Goal: Task Accomplishment & Management: Manage account settings

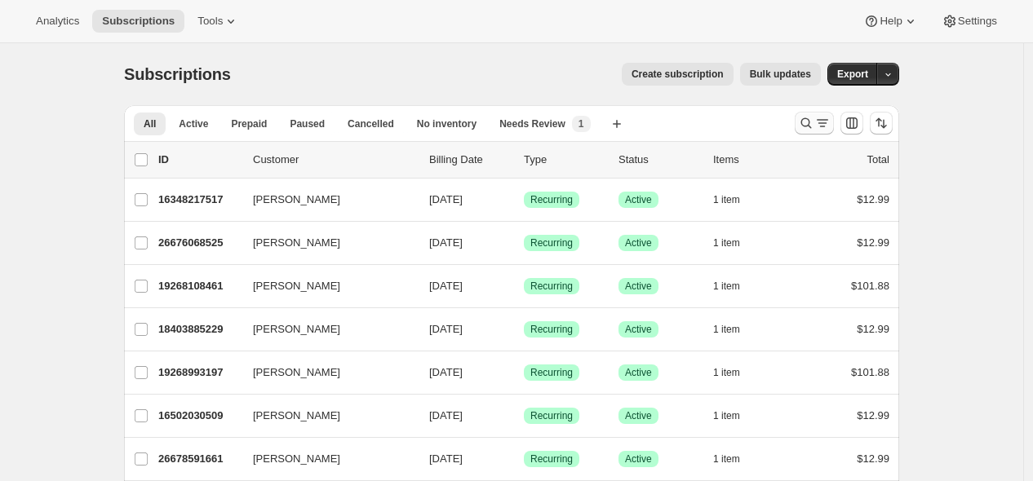
click at [806, 129] on icon "Search and filter results" at bounding box center [806, 123] width 16 height 16
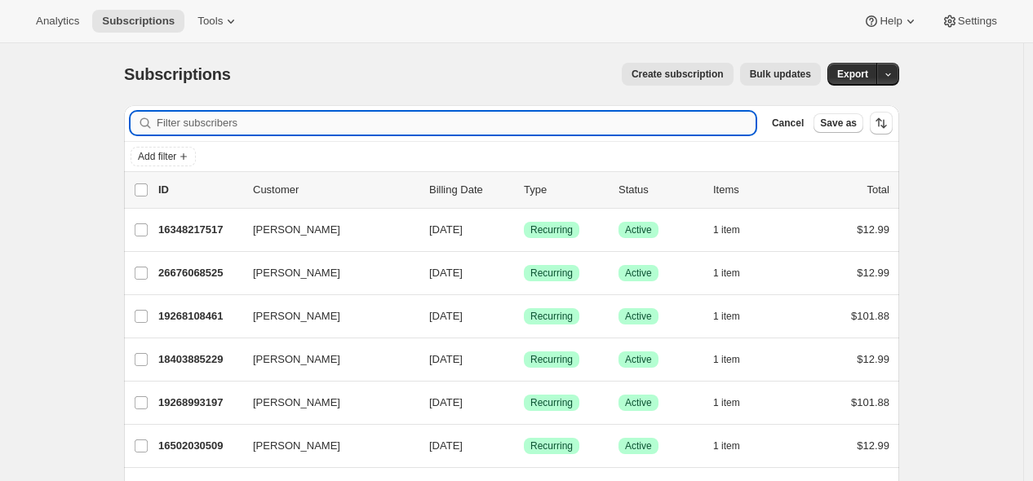
click at [671, 117] on input "Filter subscribers" at bounding box center [456, 123] width 599 height 23
click at [670, 121] on input "Filter subscribers" at bounding box center [456, 123] width 599 height 23
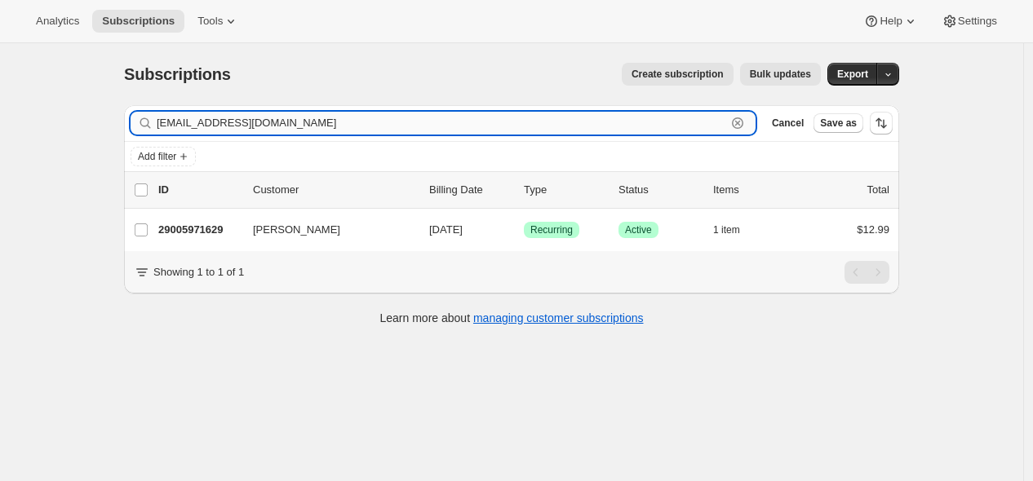
click at [484, 133] on input "tibarenterprises@aol.com" at bounding box center [442, 123] width 570 height 23
click at [483, 132] on input "tibarenterprises@aol.com" at bounding box center [442, 123] width 570 height 23
paste input "hairiam1964@sbcglobal.net"
click at [313, 126] on input "hairiam1964@sbcglobal.net" at bounding box center [442, 123] width 570 height 23
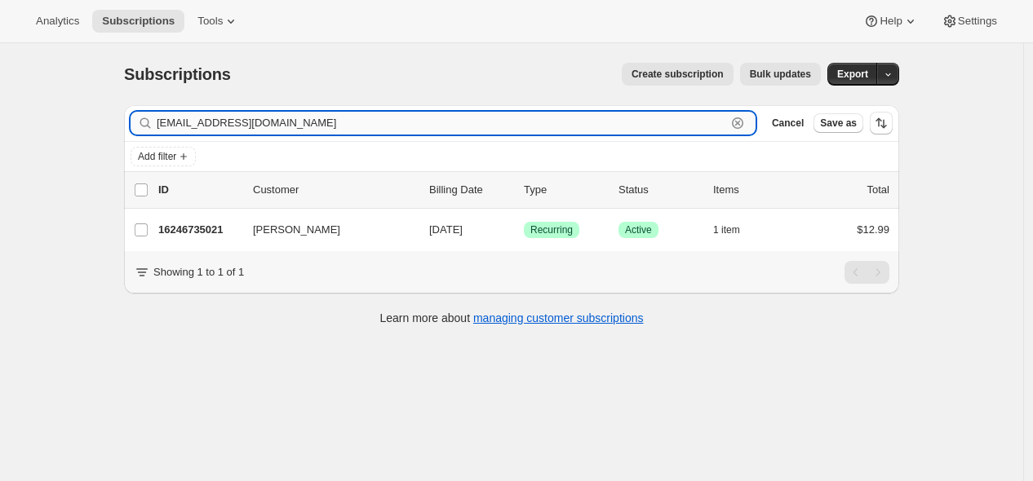
click at [313, 126] on input "hairiam1964@sbcglobal.net" at bounding box center [442, 123] width 570 height 23
paste input "[EMAIL_ADDRESS][DOMAIN_NAME]"
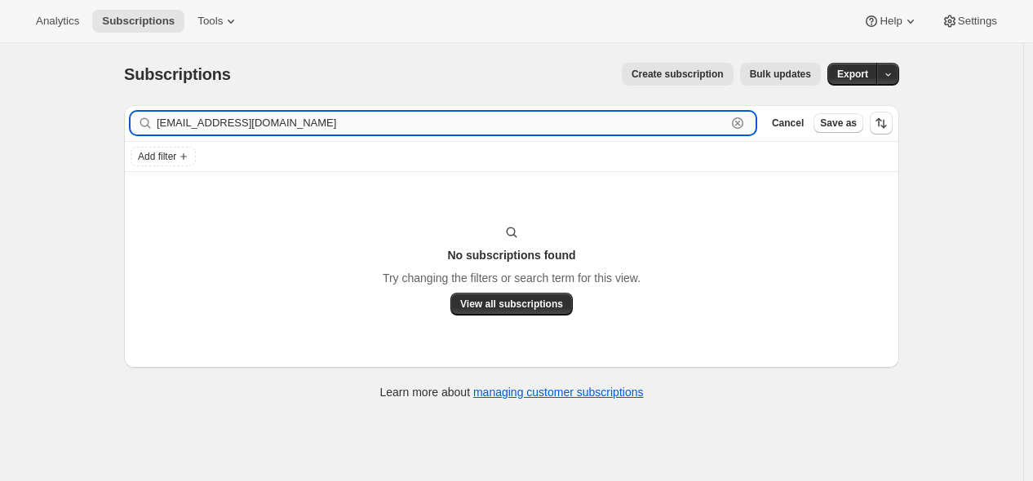
click at [423, 127] on input "[EMAIL_ADDRESS][DOMAIN_NAME]" at bounding box center [442, 123] width 570 height 23
paste input "23903535277"
type input "23903535277"
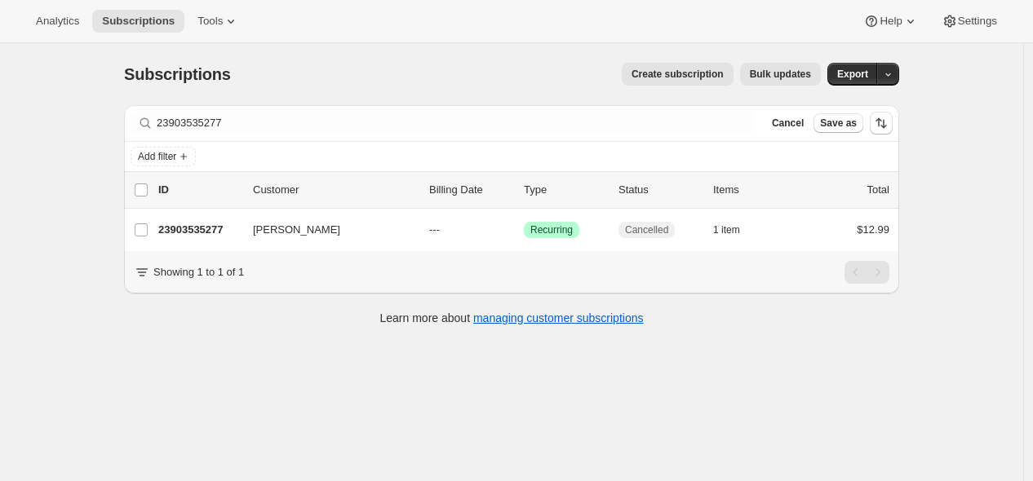
click at [297, 401] on div "Subscriptions. This page is ready Subscriptions Create subscription Bulk update…" at bounding box center [511, 283] width 1023 height 481
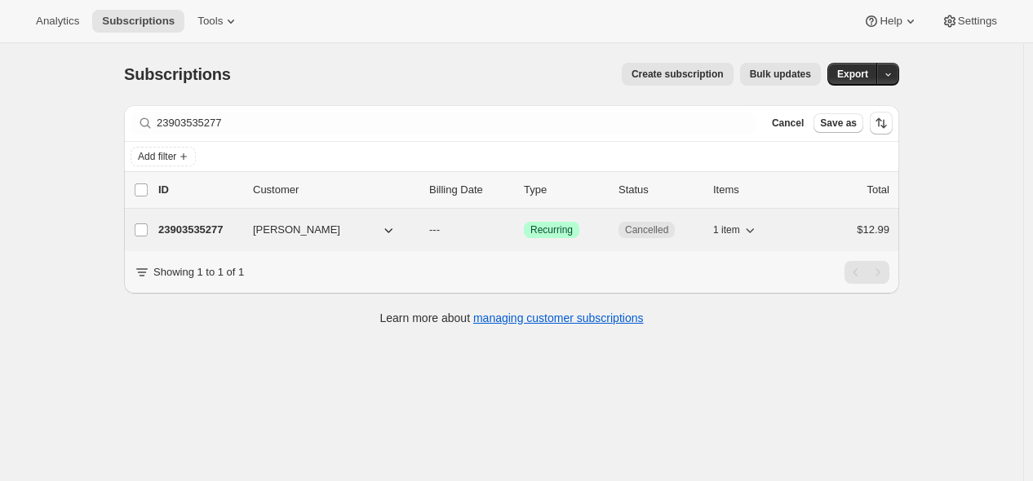
click at [340, 230] on span "[PERSON_NAME]" at bounding box center [296, 230] width 87 height 16
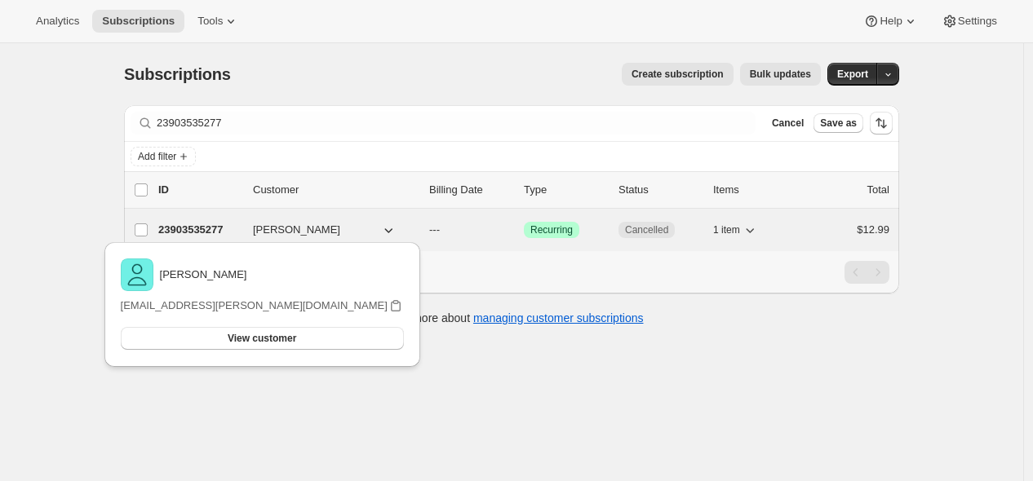
click at [256, 232] on div "23903535277 Melissa Sue Kruger --- Success Recurring Cancelled 1 item $12.99" at bounding box center [523, 230] width 731 height 23
click at [192, 231] on p "23903535277" at bounding box center [199, 230] width 82 height 16
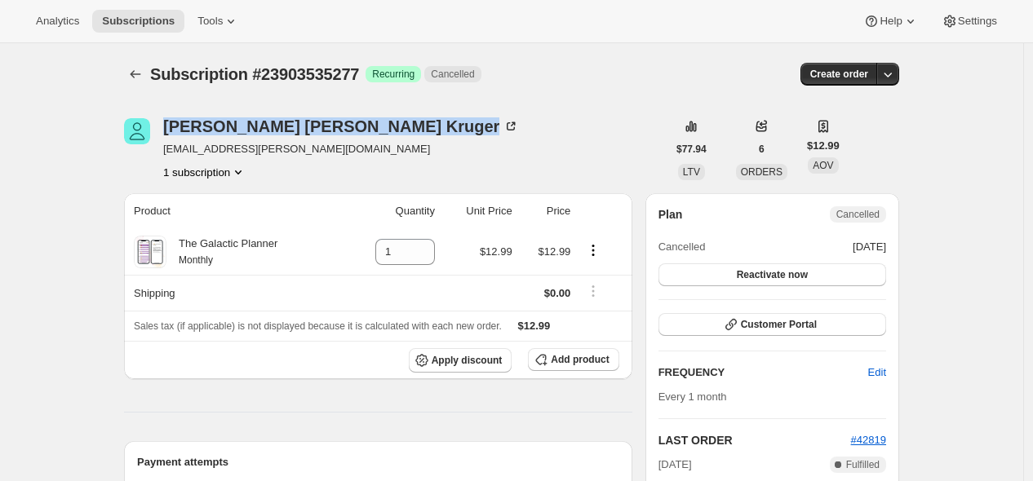
drag, startPoint x: 171, startPoint y: 111, endPoint x: 317, endPoint y: 138, distance: 147.7
copy div "[PERSON_NAME]"
click at [140, 73] on icon "Subscriptions" at bounding box center [135, 74] width 16 height 16
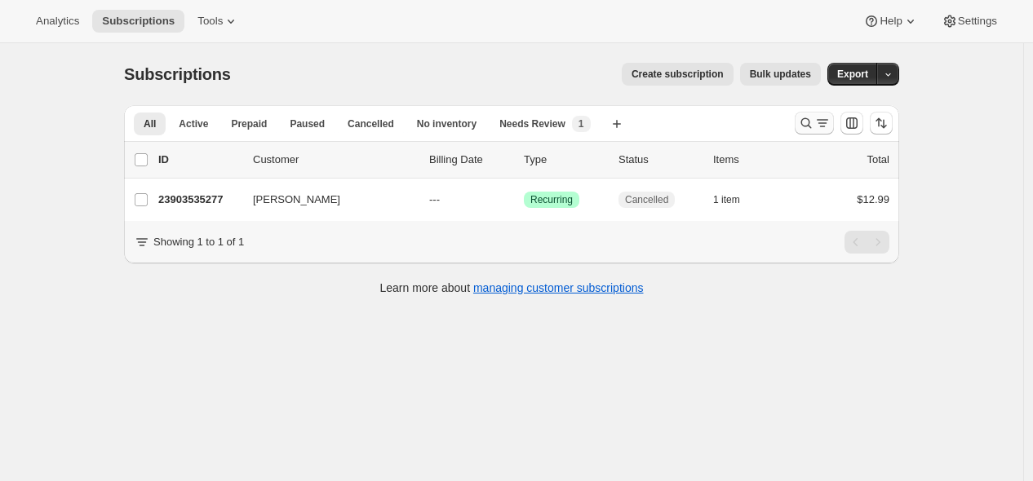
click at [809, 126] on icon "Search and filter results" at bounding box center [806, 123] width 16 height 16
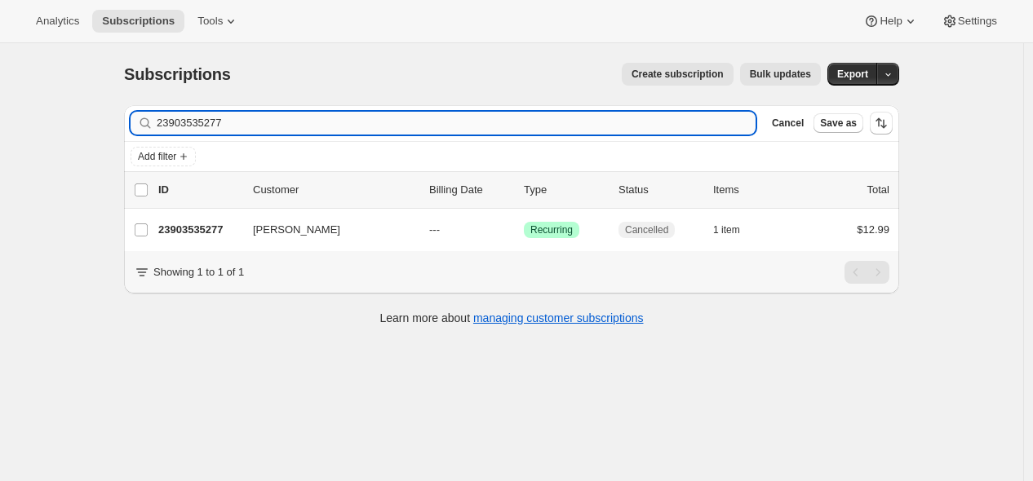
click at [711, 119] on input "23903535277" at bounding box center [456, 123] width 599 height 23
type input "[PERSON_NAME][EMAIL_ADDRESS][DOMAIN_NAME]"
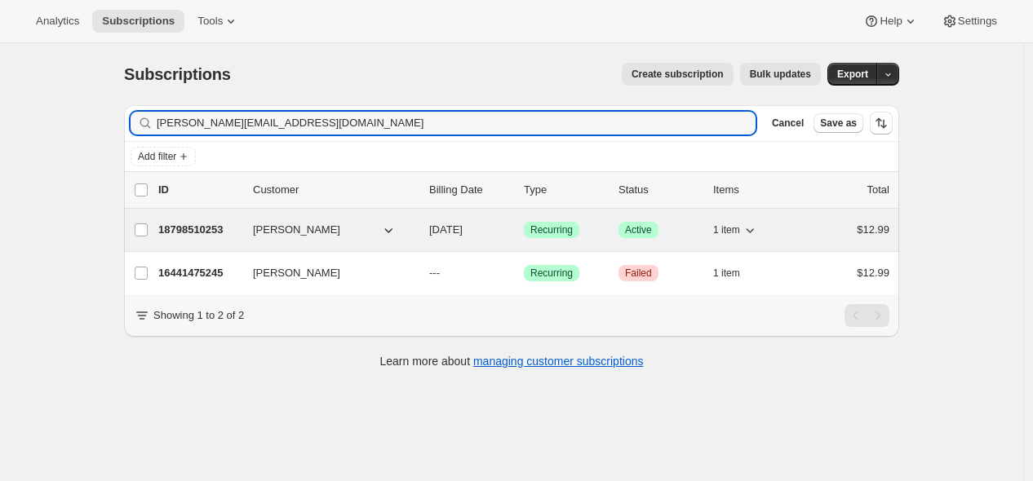
click at [210, 227] on p "18798510253" at bounding box center [199, 230] width 82 height 16
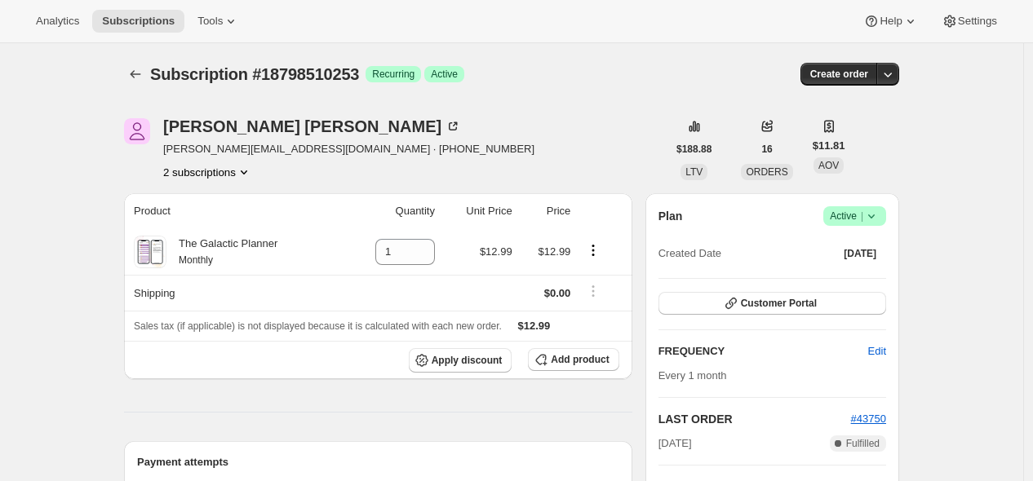
click at [879, 215] on icon at bounding box center [871, 216] width 16 height 16
click at [827, 274] on span "Cancel subscription" at bounding box center [853, 275] width 92 height 12
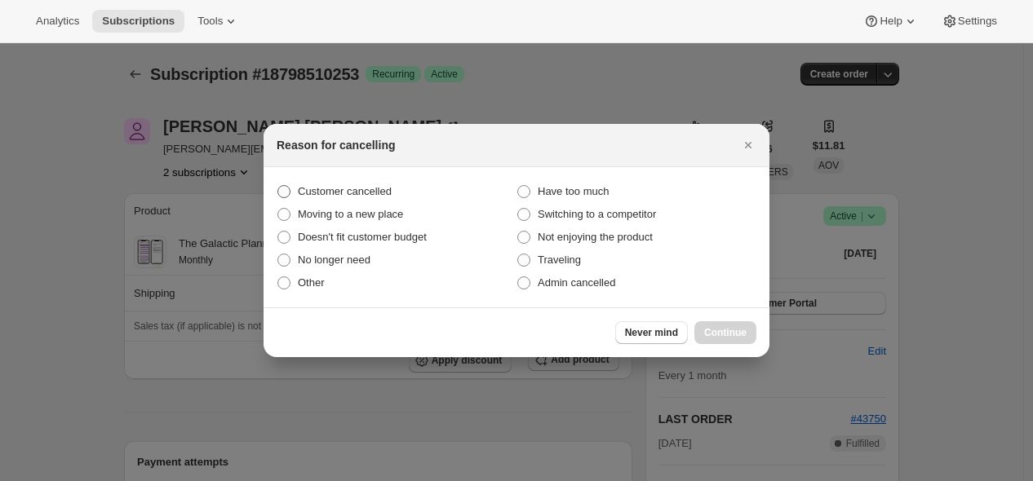
click at [331, 190] on span "Customer cancelled" at bounding box center [345, 191] width 94 height 12
click at [278, 186] on input "Customer cancelled" at bounding box center [277, 185] width 1 height 1
radio input "true"
click at [732, 327] on span "Continue" at bounding box center [725, 332] width 42 height 13
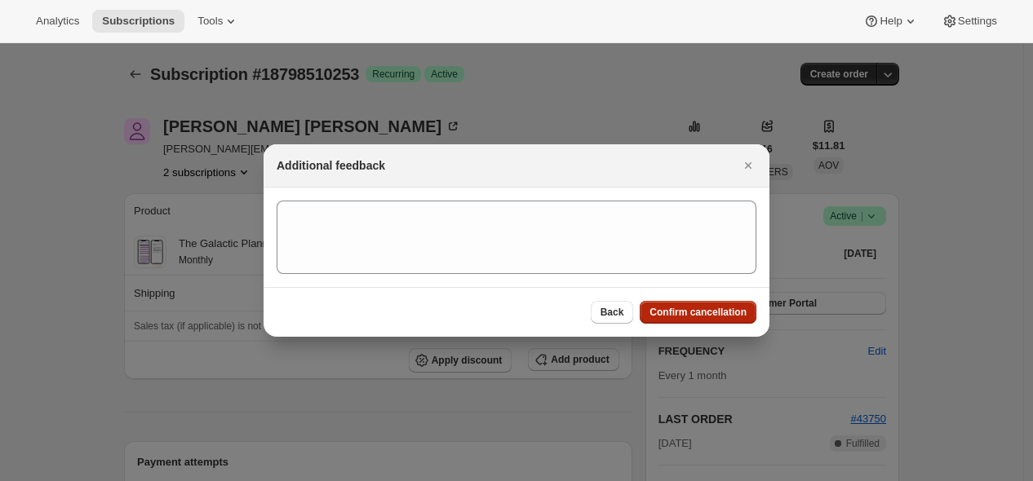
click at [720, 305] on button "Confirm cancellation" at bounding box center [698, 312] width 117 height 23
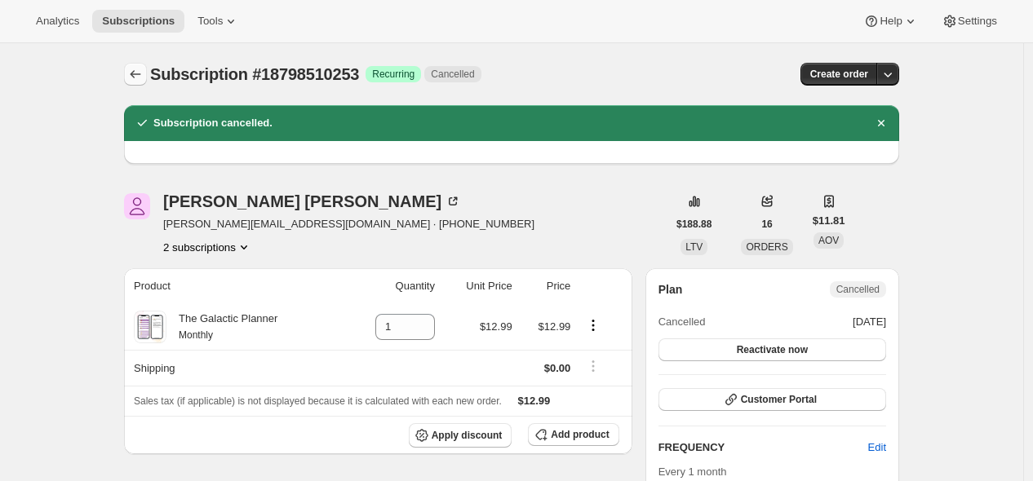
click at [140, 78] on icon "Subscriptions" at bounding box center [135, 74] width 16 height 16
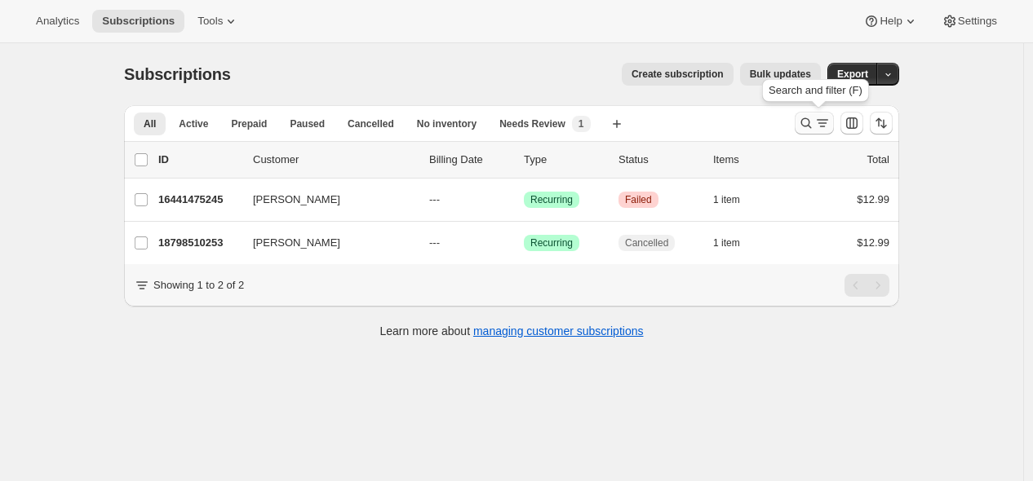
click at [814, 125] on icon "Search and filter results" at bounding box center [806, 123] width 16 height 16
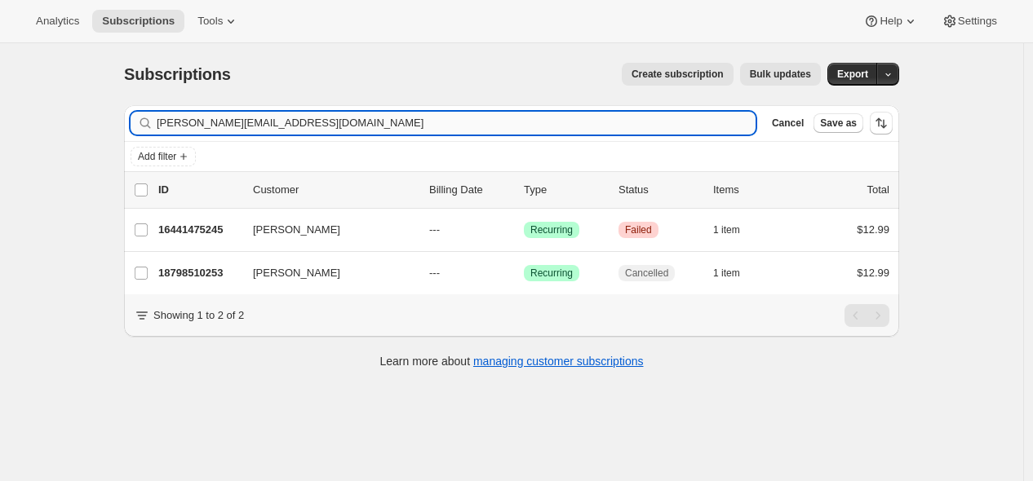
click at [639, 123] on input "[PERSON_NAME][EMAIL_ADDRESS][DOMAIN_NAME]" at bounding box center [456, 123] width 599 height 23
type input "[EMAIL_ADDRESS][DOMAIN_NAME]"
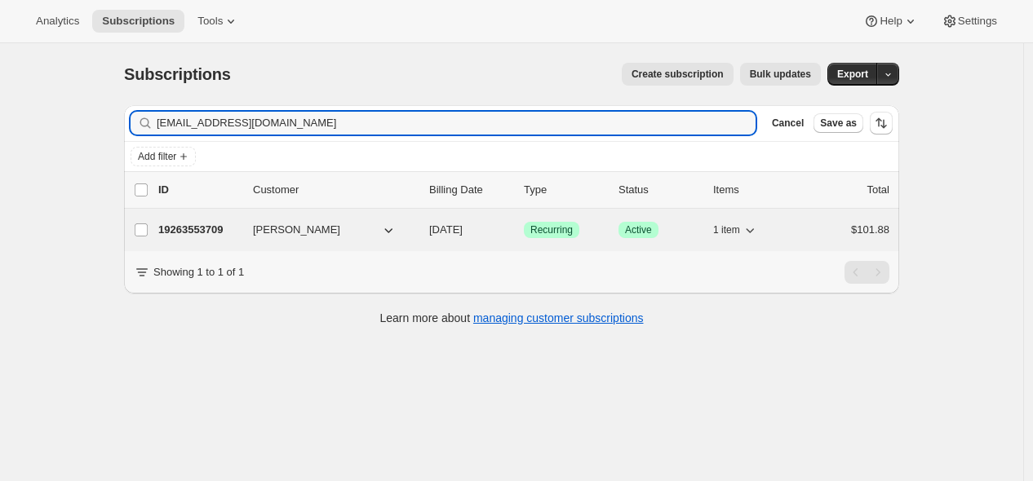
click at [220, 230] on p "19263553709" at bounding box center [199, 230] width 82 height 16
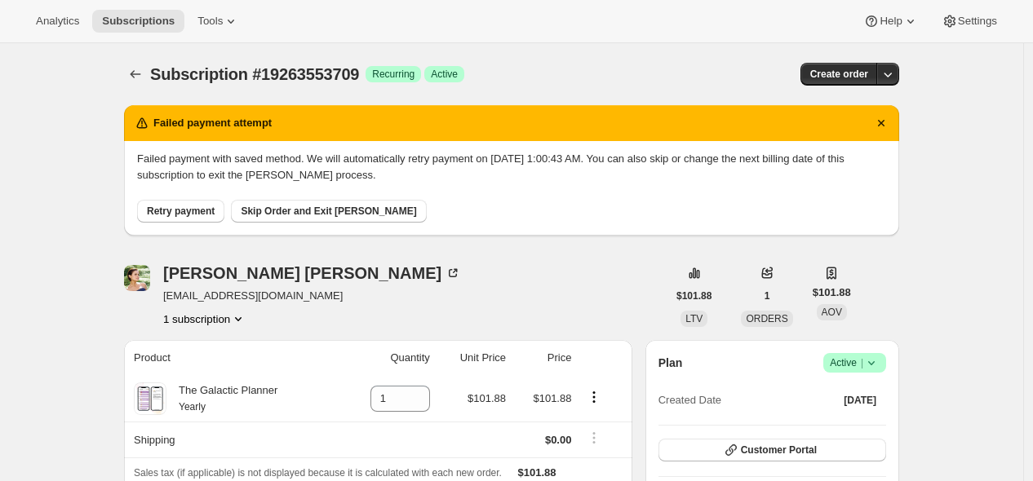
click at [875, 362] on icon at bounding box center [871, 363] width 7 height 4
click at [853, 423] on span "Cancel subscription" at bounding box center [853, 422] width 92 height 12
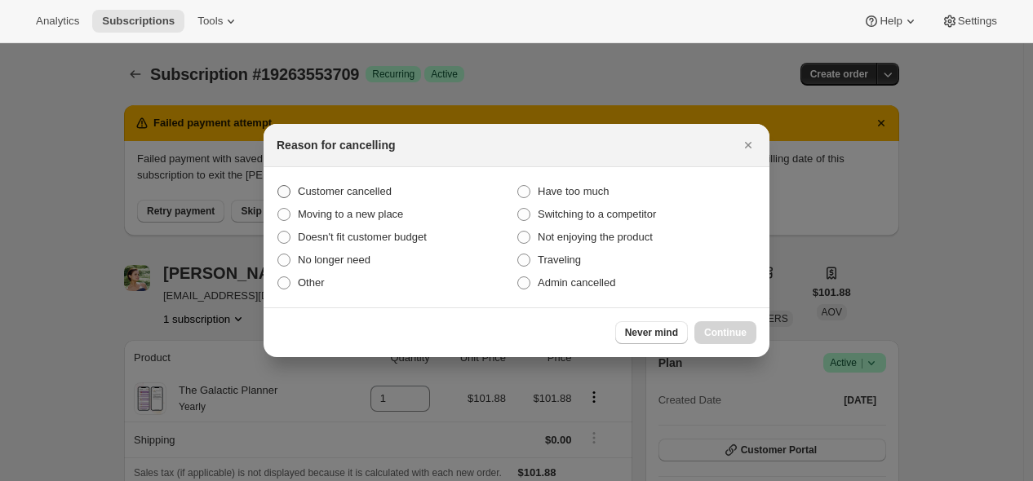
click at [380, 194] on span "Customer cancelled" at bounding box center [345, 191] width 94 height 12
click at [278, 186] on input "Customer cancelled" at bounding box center [277, 185] width 1 height 1
radio input "true"
click at [723, 337] on span "Continue" at bounding box center [725, 332] width 42 height 13
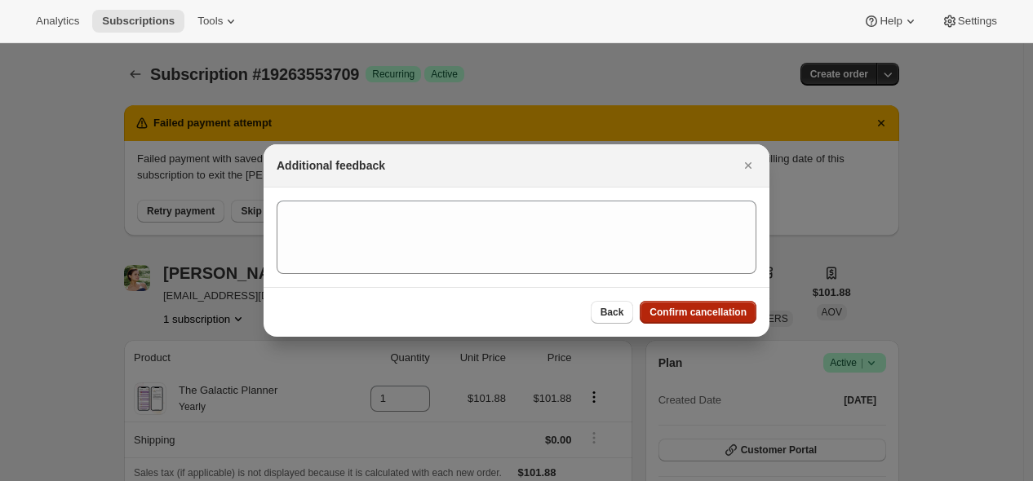
click at [707, 313] on span "Confirm cancellation" at bounding box center [697, 312] width 97 height 13
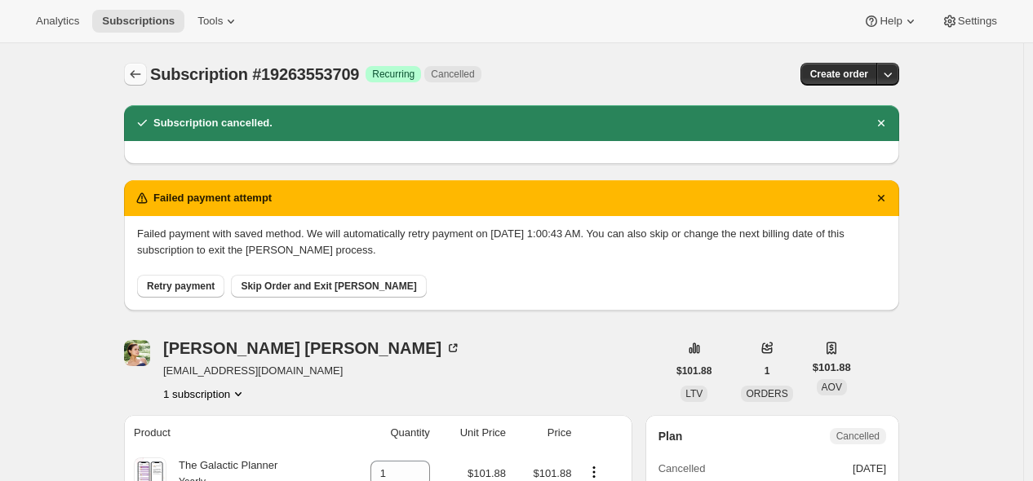
click at [132, 69] on icon "Subscriptions" at bounding box center [135, 74] width 16 height 16
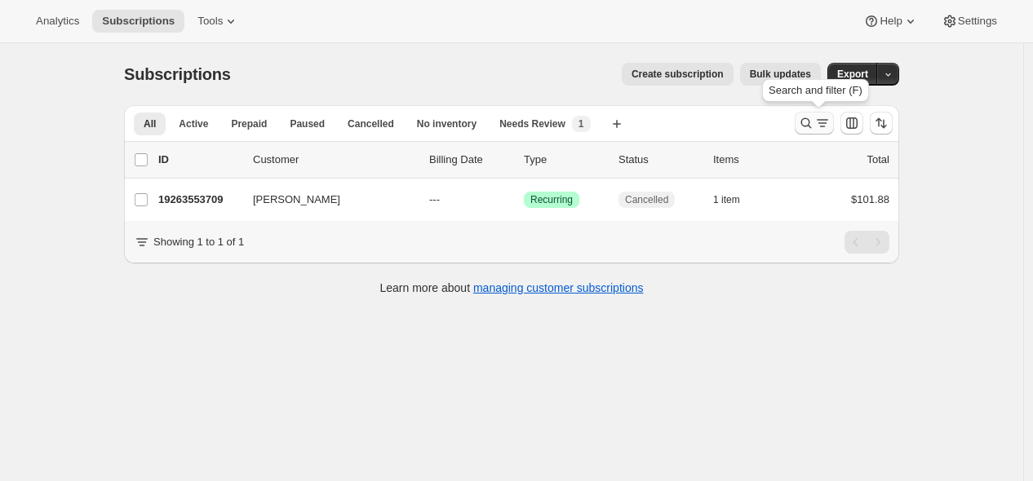
click at [812, 124] on icon "Search and filter results" at bounding box center [806, 123] width 11 height 11
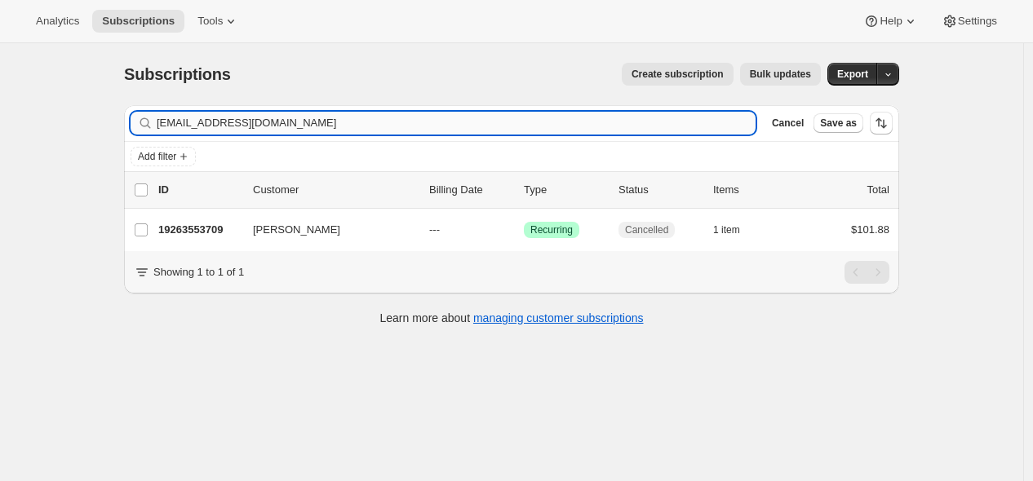
click at [624, 123] on input "[EMAIL_ADDRESS][DOMAIN_NAME]" at bounding box center [456, 123] width 599 height 23
click at [623, 123] on input "[EMAIL_ADDRESS][DOMAIN_NAME]" at bounding box center [456, 123] width 599 height 23
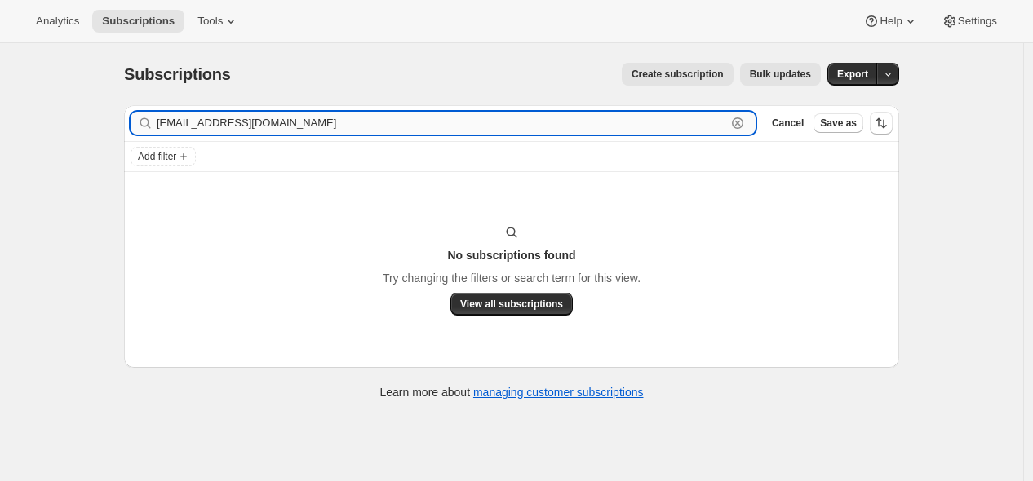
click at [370, 126] on input "[EMAIL_ADDRESS][DOMAIN_NAME]" at bounding box center [442, 123] width 570 height 23
click at [368, 126] on input "[EMAIL_ADDRESS][DOMAIN_NAME]" at bounding box center [442, 123] width 570 height 23
paste input "23903535277"
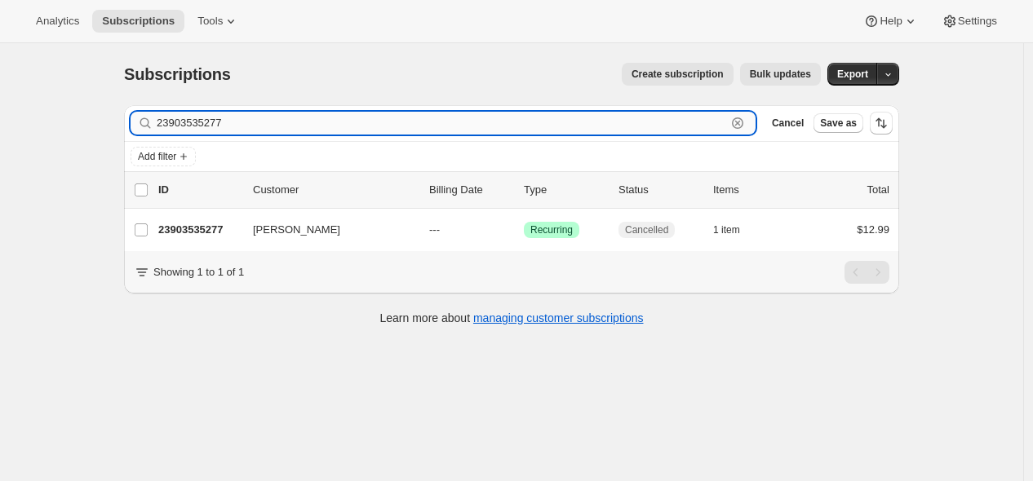
click at [588, 127] on input "23903535277" at bounding box center [442, 123] width 570 height 23
click at [588, 126] on input "23903535277" at bounding box center [442, 123] width 570 height 23
paste input "[EMAIL_ADDRESS][DOMAIN_NAME]"
type input "[EMAIL_ADDRESS][DOMAIN_NAME]"
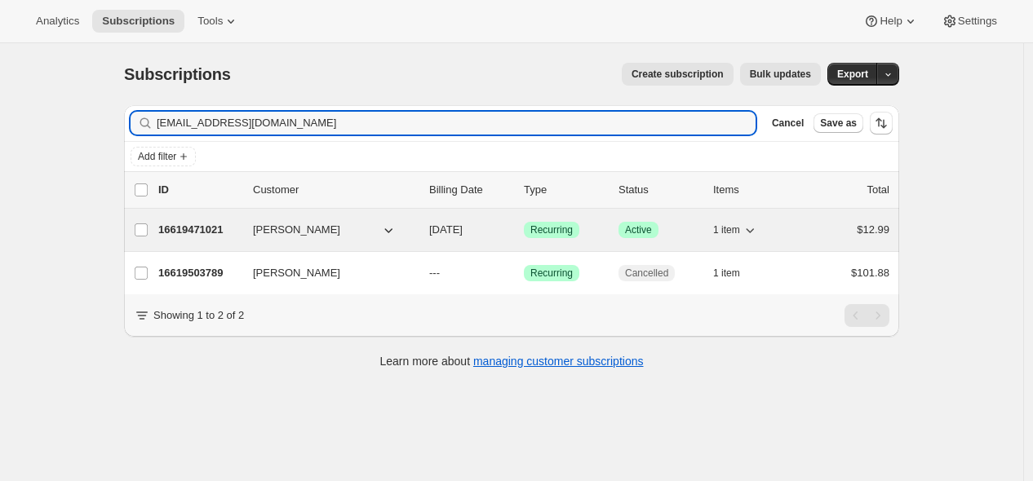
click at [205, 228] on p "16619471021" at bounding box center [199, 230] width 82 height 16
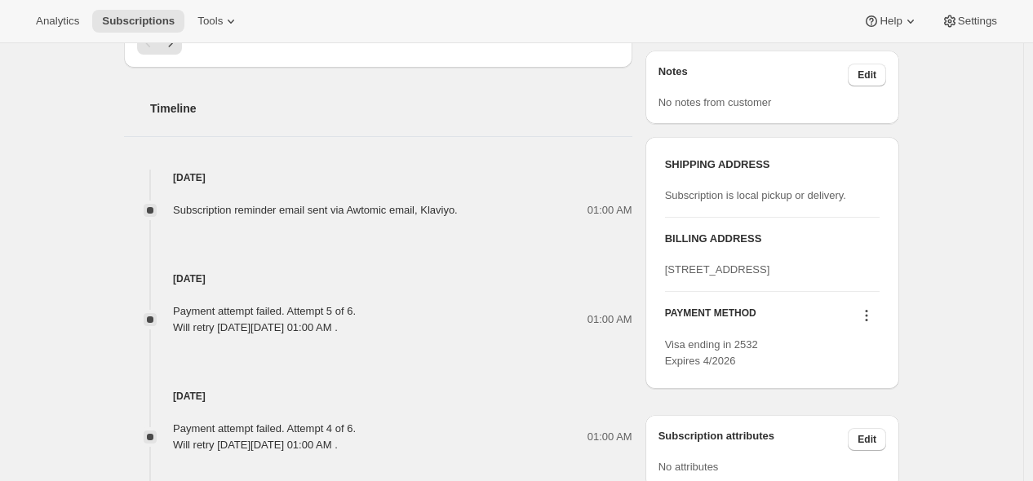
scroll to position [871, 0]
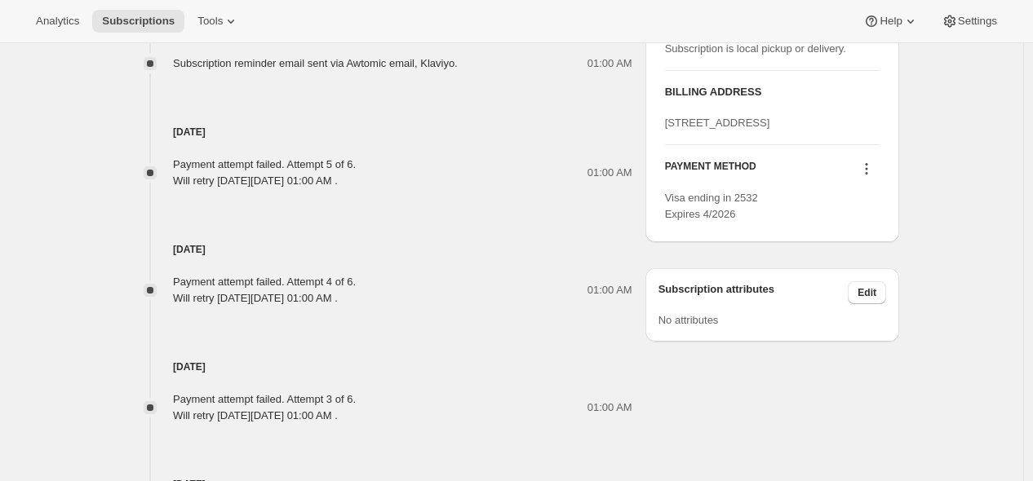
click at [871, 177] on icon at bounding box center [866, 169] width 16 height 16
click at [857, 229] on span "Send link to update card" at bounding box center [866, 232] width 114 height 12
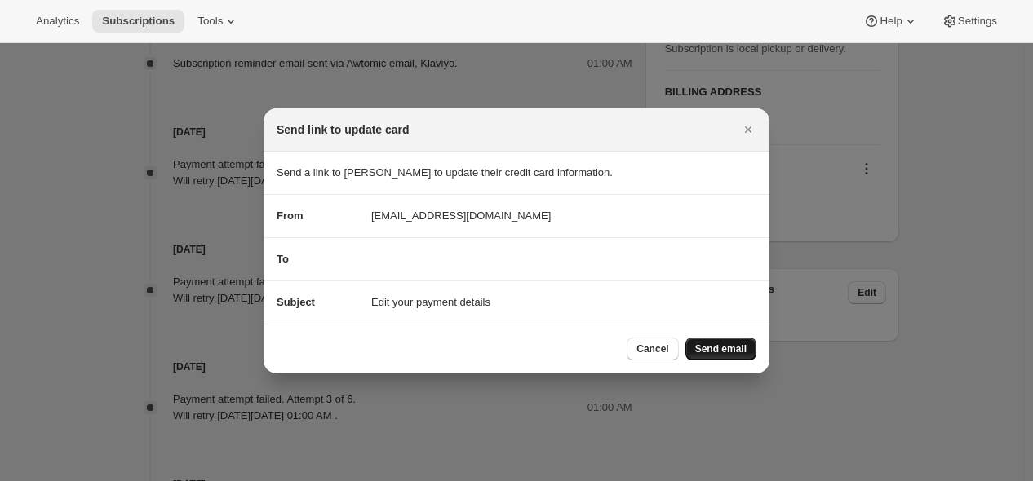
click at [739, 356] on button "Send email" at bounding box center [720, 349] width 71 height 23
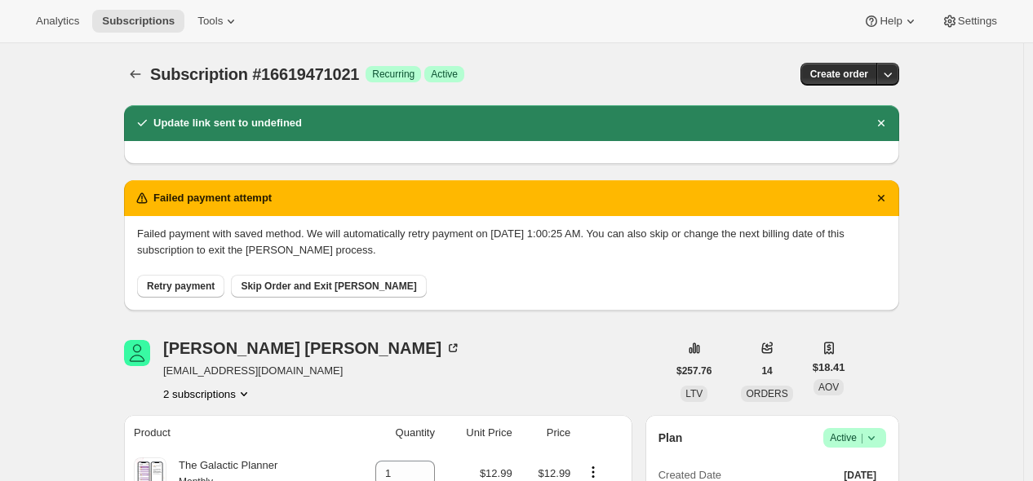
click at [153, 78] on span "Subscription #16619471021" at bounding box center [254, 74] width 209 height 18
click at [140, 75] on icon "Subscriptions" at bounding box center [135, 74] width 16 height 16
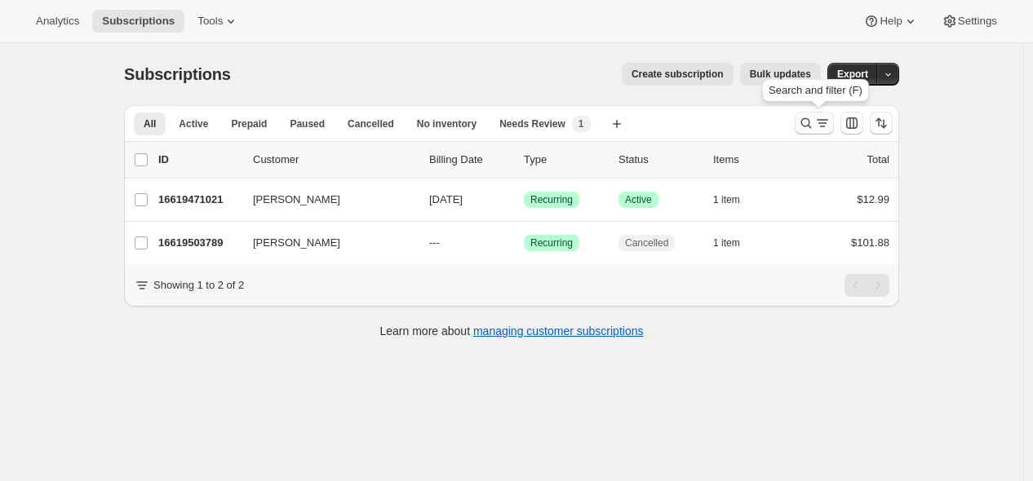
click at [801, 122] on button "Search and filter results" at bounding box center [814, 123] width 39 height 23
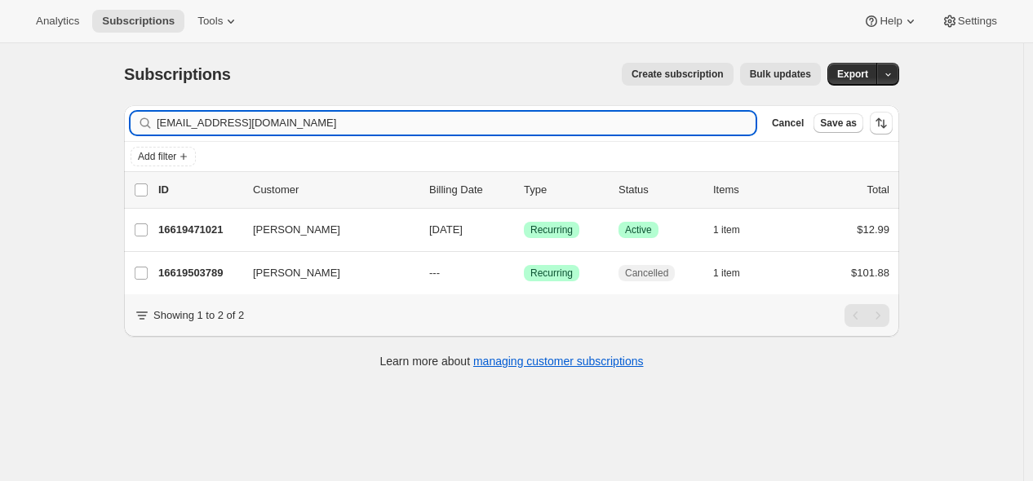
click at [647, 118] on input "[EMAIL_ADDRESS][DOMAIN_NAME]" at bounding box center [456, 123] width 599 height 23
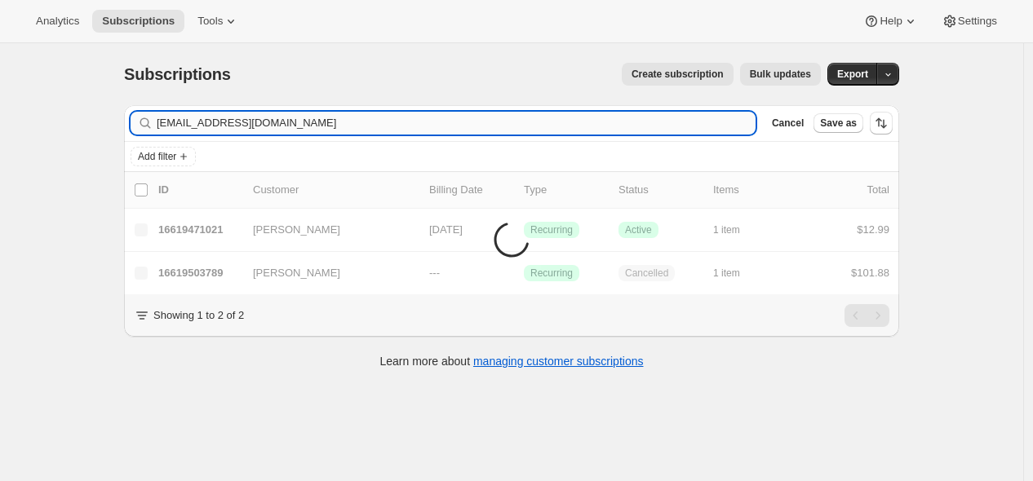
type input "[EMAIL_ADDRESS][DOMAIN_NAME]"
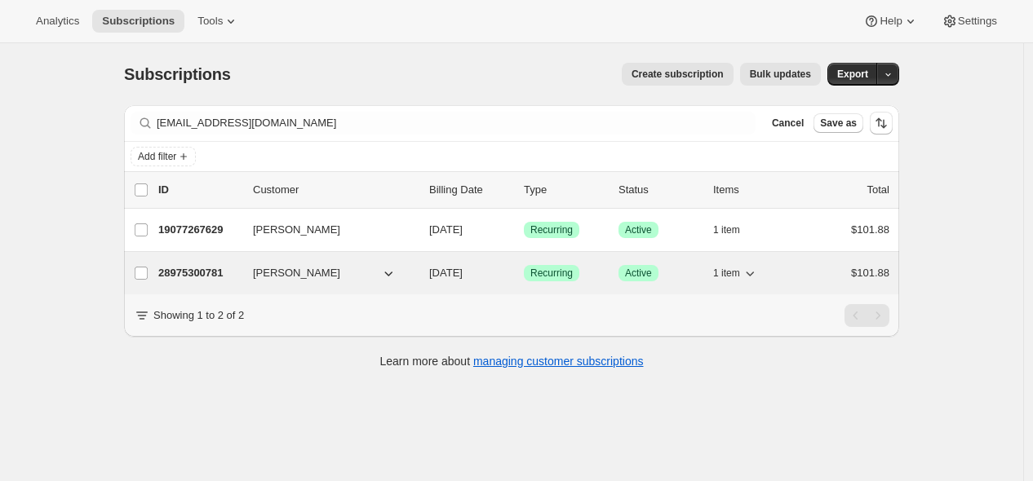
click at [213, 273] on p "28975300781" at bounding box center [199, 273] width 82 height 16
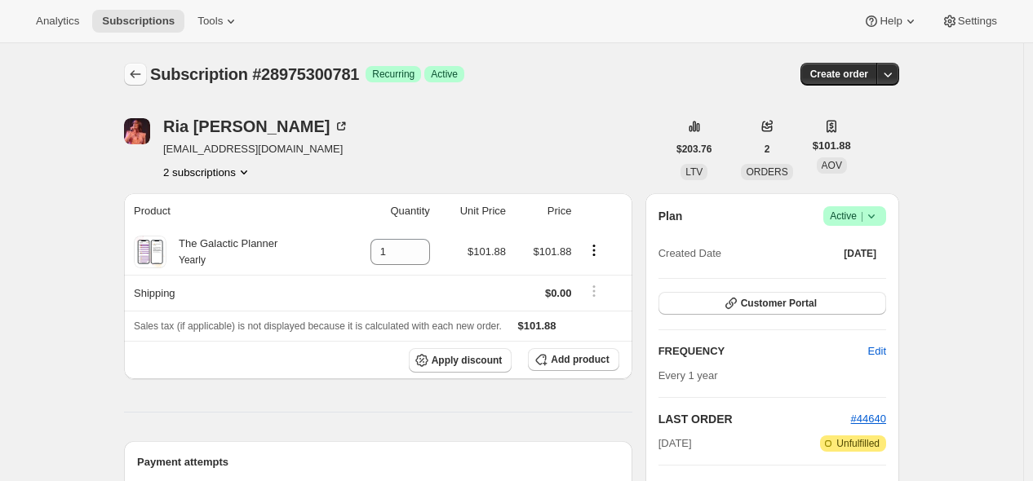
click at [136, 73] on icon "Subscriptions" at bounding box center [136, 74] width 11 height 8
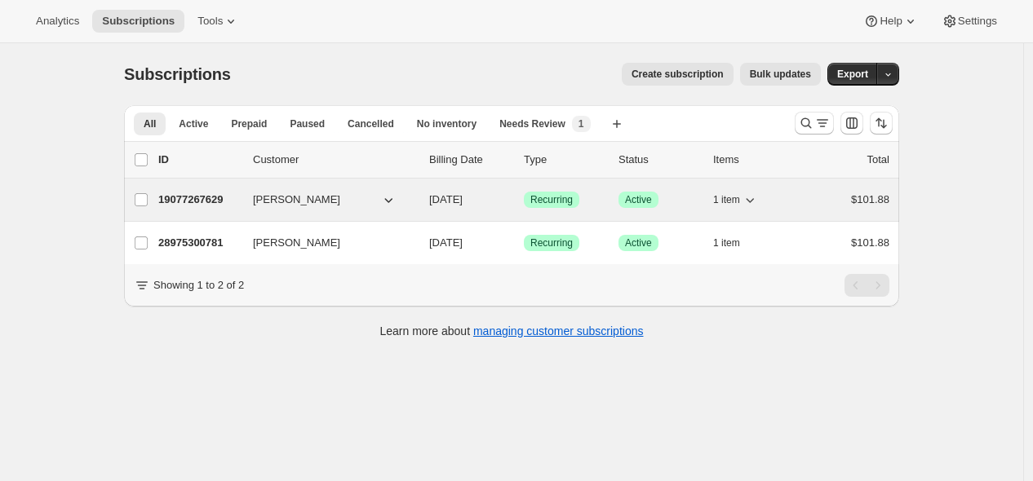
click at [349, 202] on button "[PERSON_NAME]" at bounding box center [324, 200] width 163 height 26
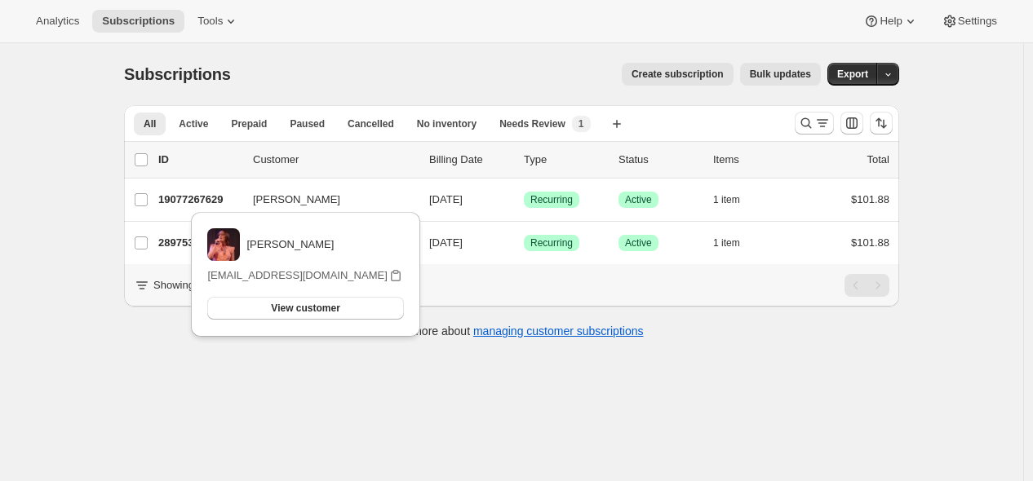
click at [739, 426] on div "Subscriptions. This page is ready Subscriptions Create subscription Bulk update…" at bounding box center [511, 283] width 1023 height 481
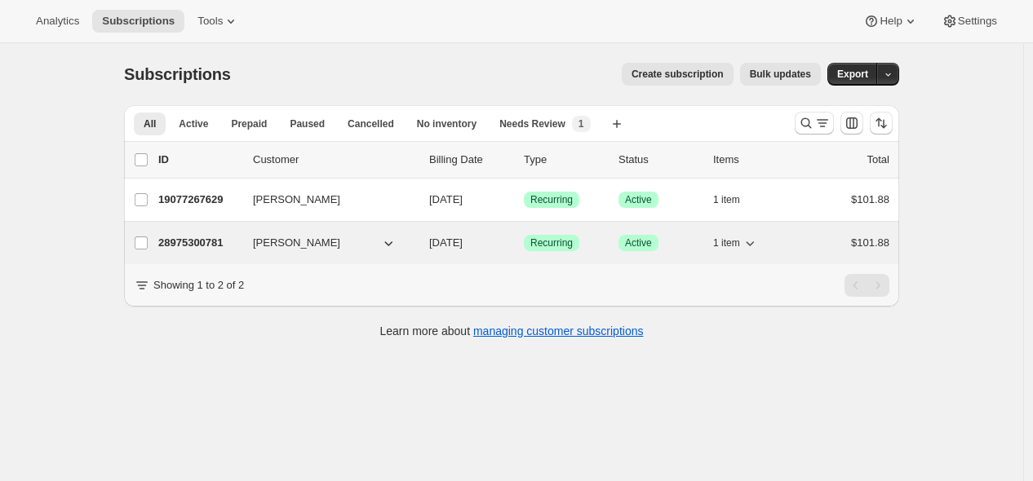
click at [375, 253] on div "28975300781 [PERSON_NAME] [DATE] Success Recurring Success Active 1 item $101.88" at bounding box center [523, 243] width 731 height 23
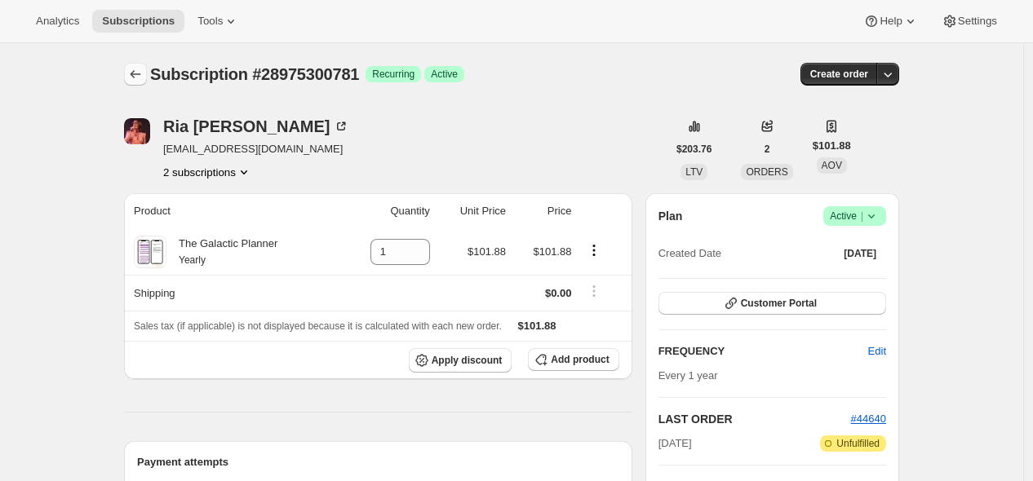
click at [139, 72] on icon "Subscriptions" at bounding box center [136, 74] width 11 height 8
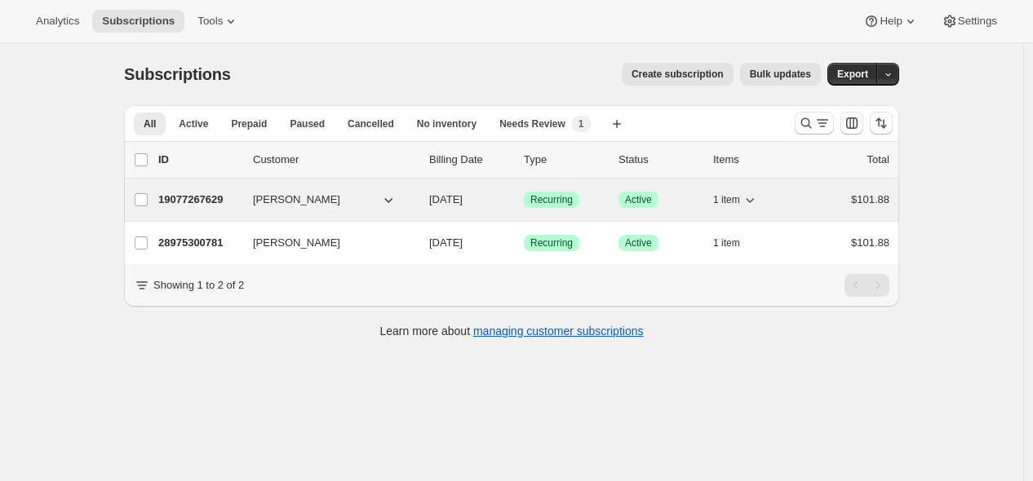
click at [345, 206] on button "[PERSON_NAME]" at bounding box center [324, 200] width 163 height 26
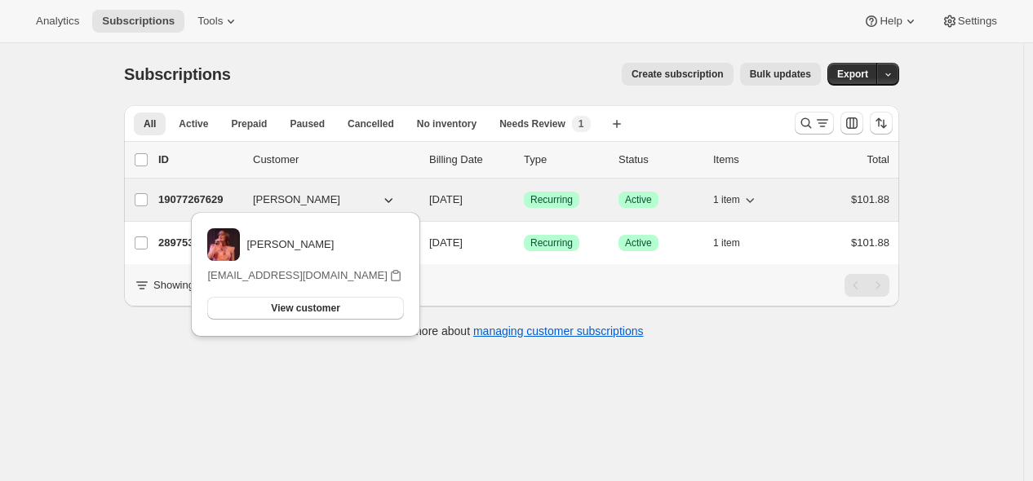
click at [339, 196] on button "[PERSON_NAME]" at bounding box center [324, 200] width 163 height 26
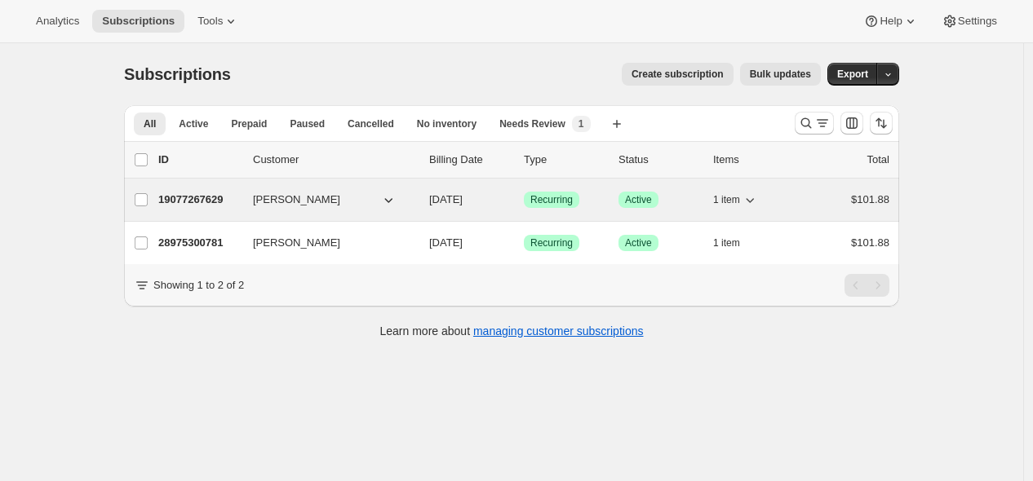
click at [332, 200] on button "[PERSON_NAME]" at bounding box center [324, 200] width 163 height 26
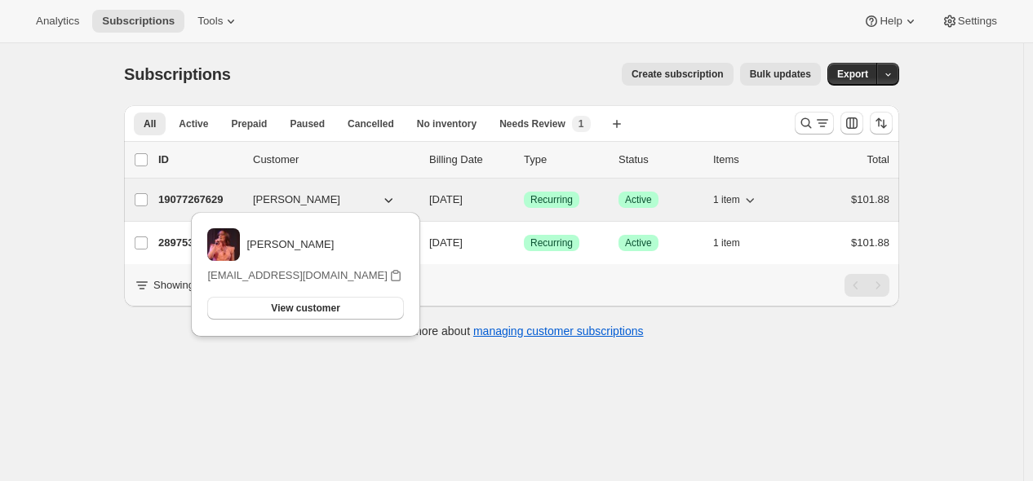
click at [344, 198] on button "[PERSON_NAME]" at bounding box center [324, 200] width 163 height 26
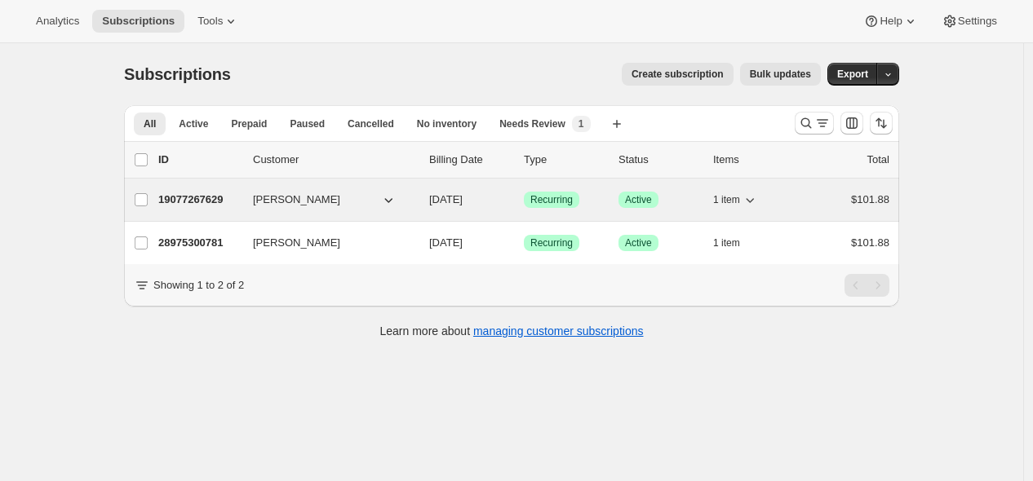
click at [343, 203] on button "[PERSON_NAME]" at bounding box center [324, 200] width 163 height 26
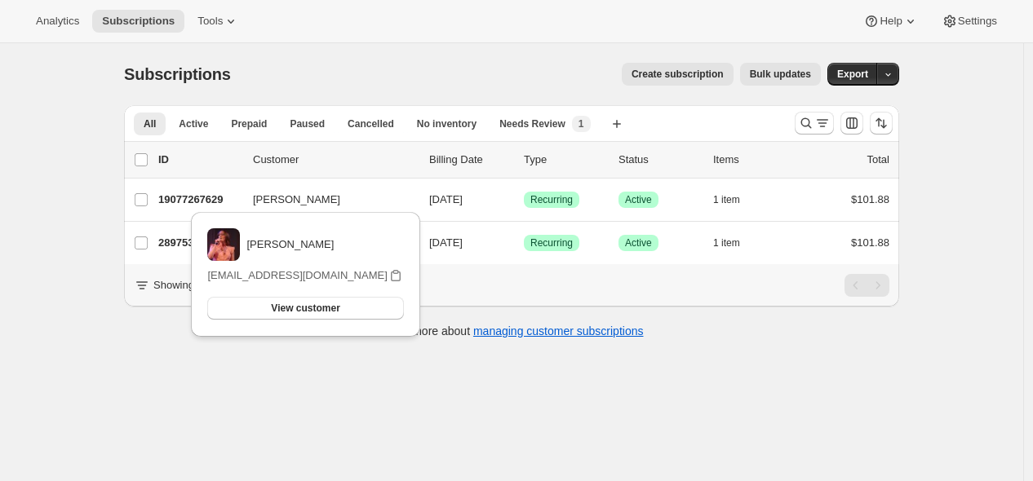
click at [689, 407] on div "Subscriptions. This page is ready Subscriptions Create subscription Bulk update…" at bounding box center [511, 283] width 1023 height 481
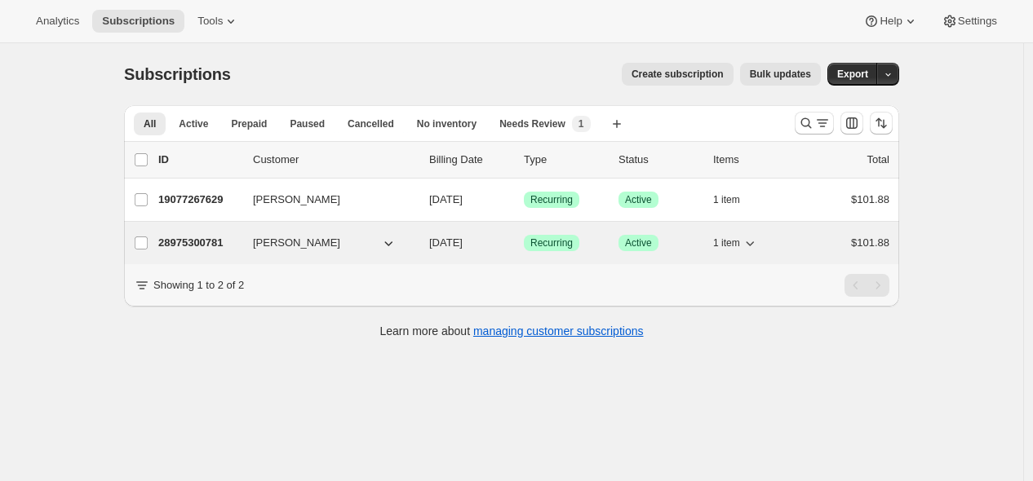
click at [349, 246] on button "[PERSON_NAME]" at bounding box center [324, 243] width 163 height 26
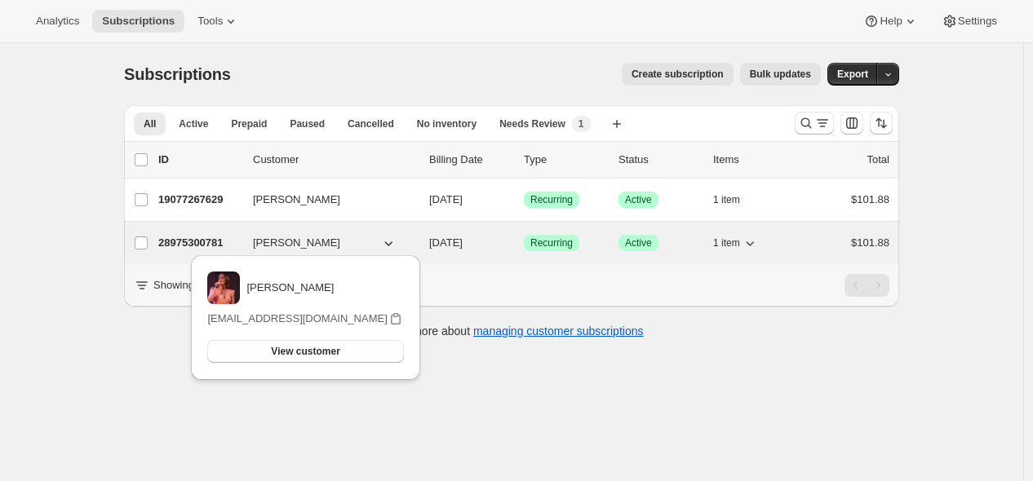
click at [215, 244] on p "28975300781" at bounding box center [199, 243] width 82 height 16
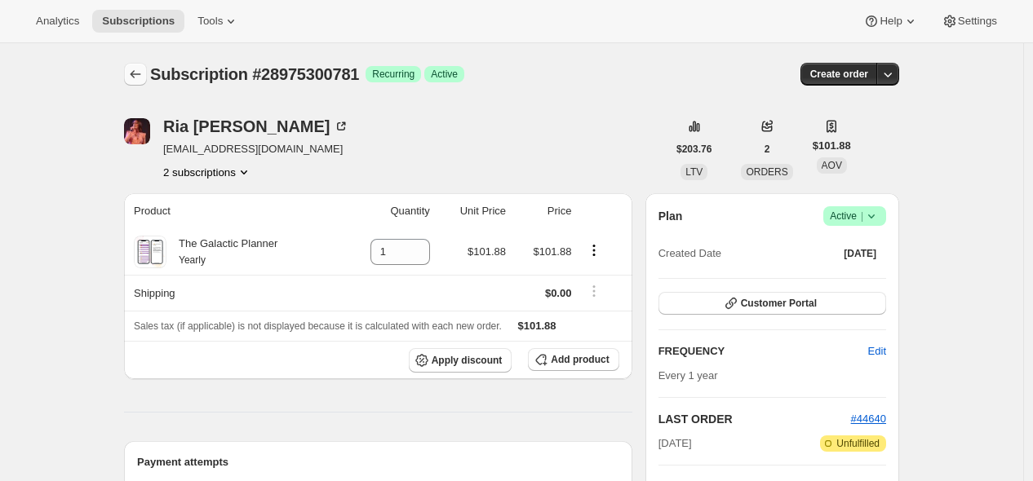
click at [144, 76] on icon "Subscriptions" at bounding box center [135, 74] width 16 height 16
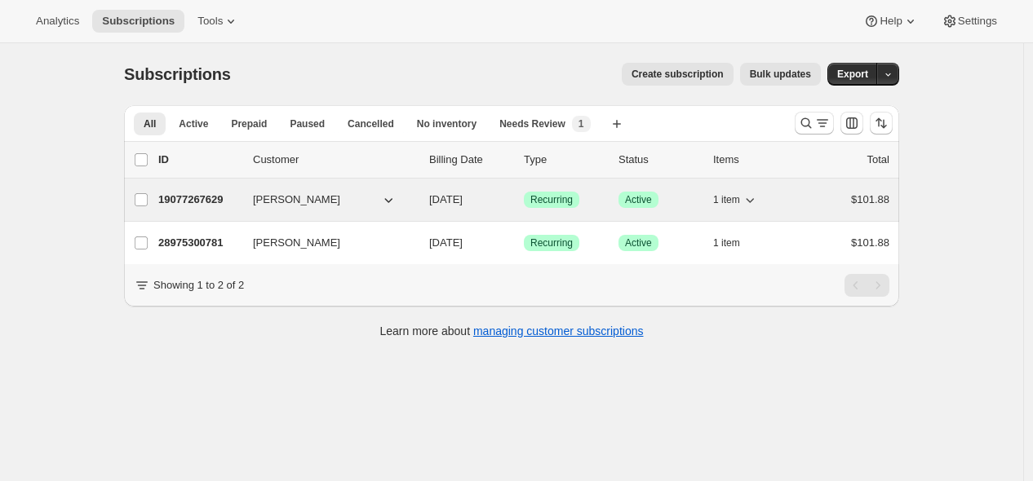
click at [341, 199] on button "[PERSON_NAME]" at bounding box center [324, 200] width 163 height 26
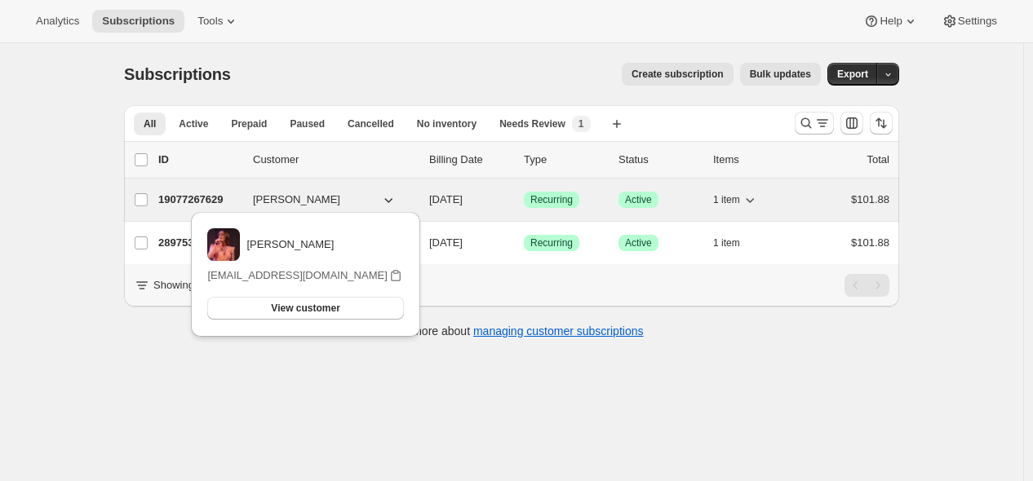
click at [234, 197] on p "19077267629" at bounding box center [199, 200] width 82 height 16
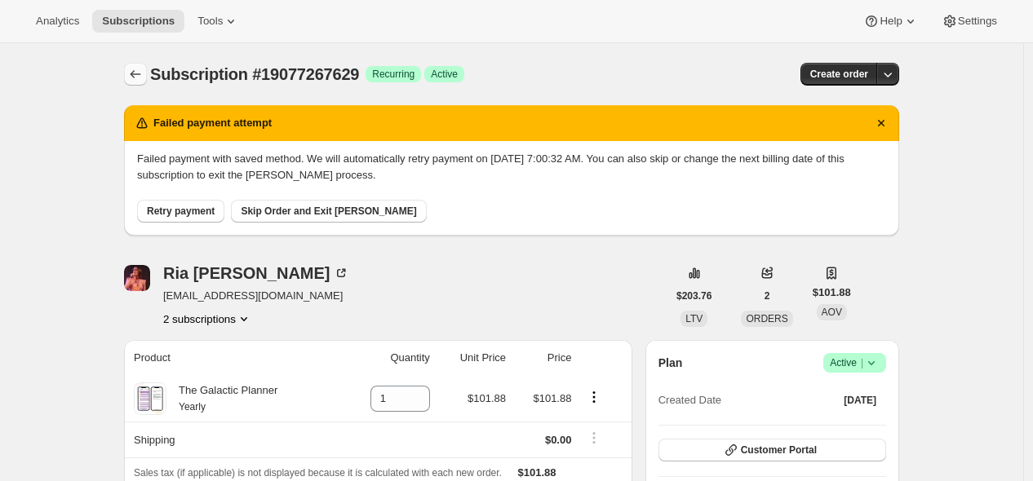
click at [144, 77] on icon "Subscriptions" at bounding box center [135, 74] width 16 height 16
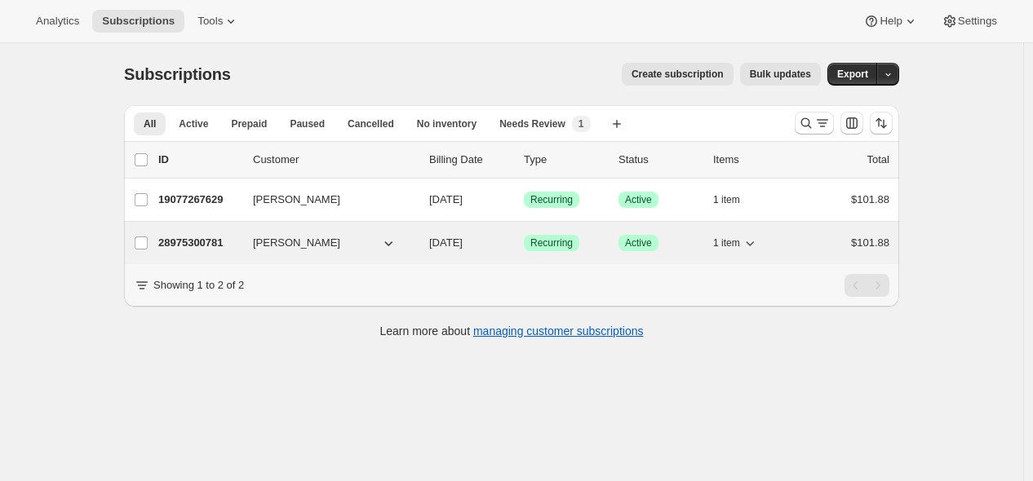
click at [344, 243] on button "[PERSON_NAME]" at bounding box center [324, 243] width 163 height 26
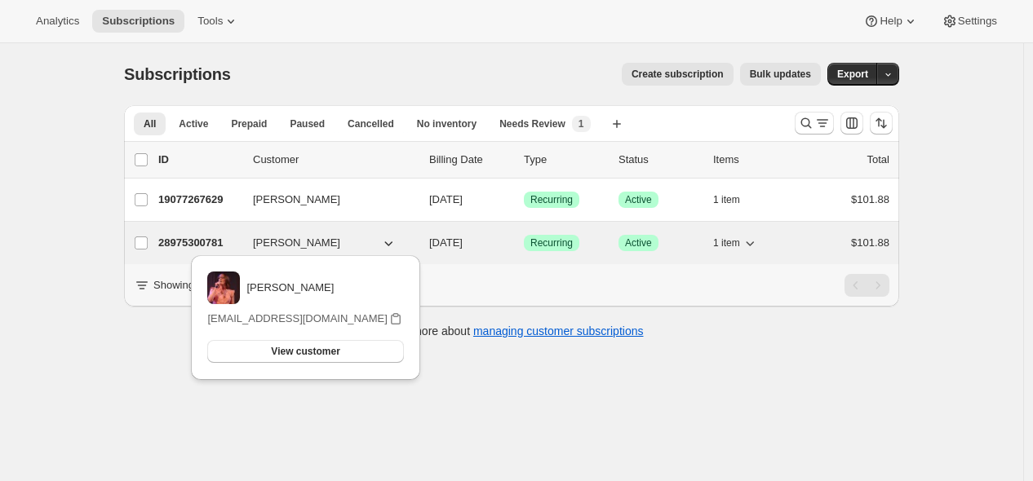
click at [208, 242] on p "28975300781" at bounding box center [199, 243] width 82 height 16
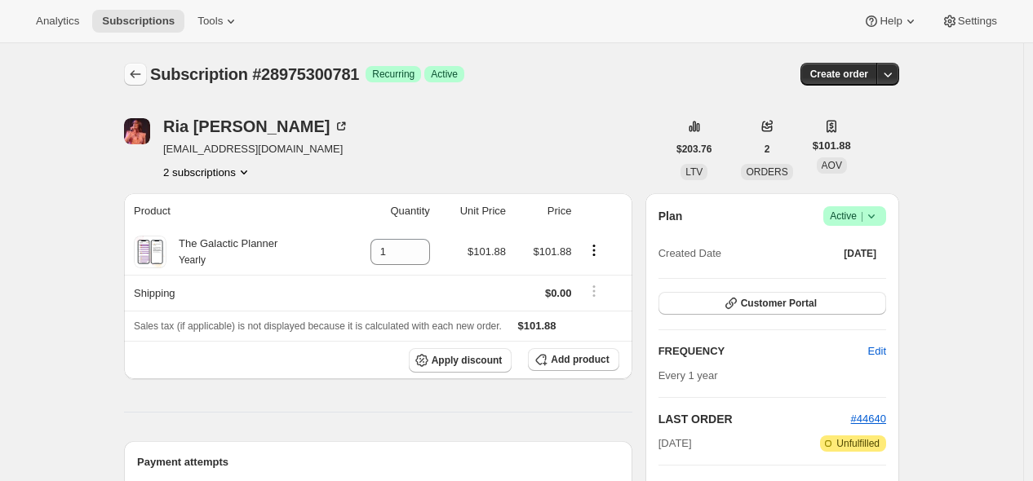
click at [128, 69] on button "Subscriptions" at bounding box center [135, 74] width 23 height 23
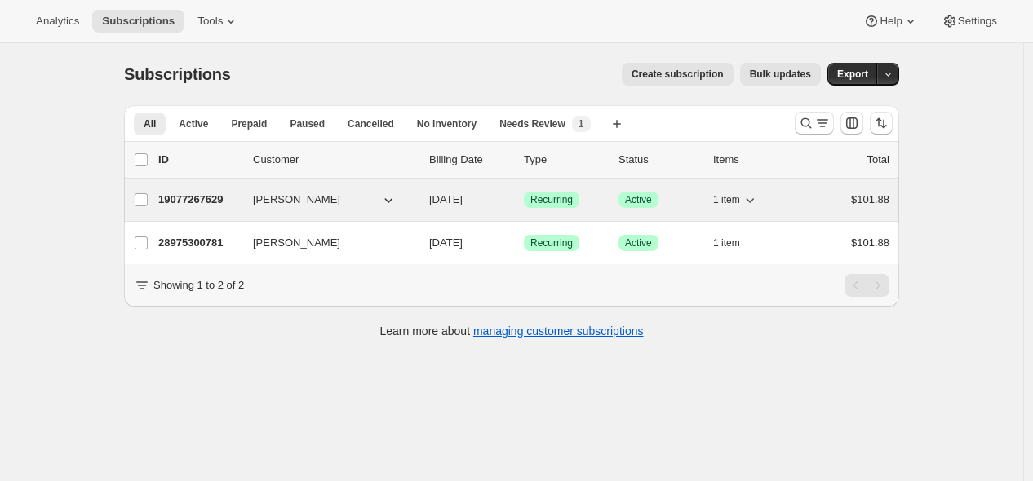
click at [355, 203] on button "[PERSON_NAME]" at bounding box center [324, 200] width 163 height 26
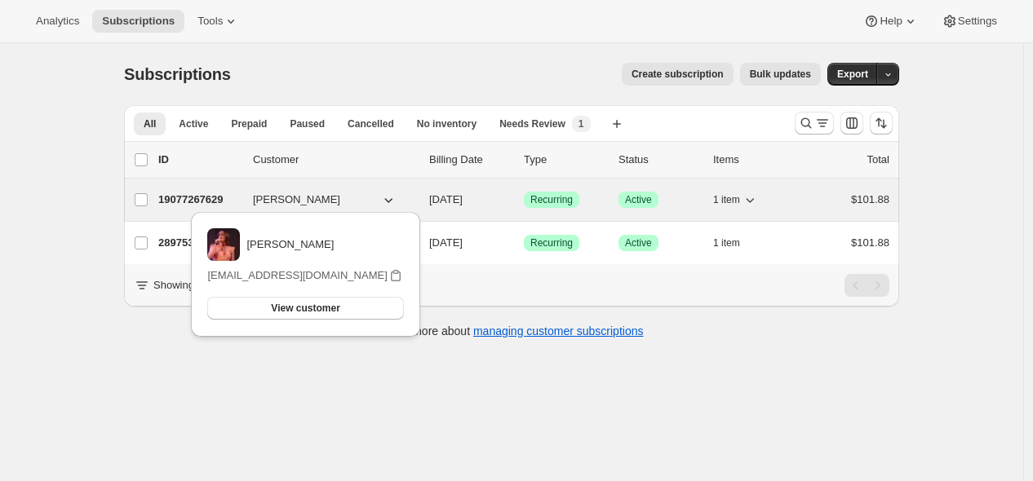
click at [223, 197] on p "19077267629" at bounding box center [199, 200] width 82 height 16
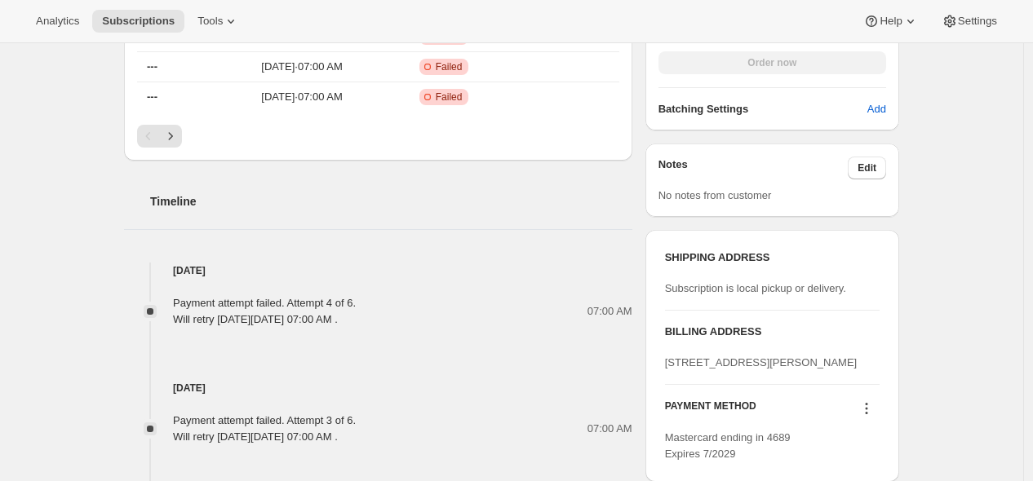
scroll to position [634, 0]
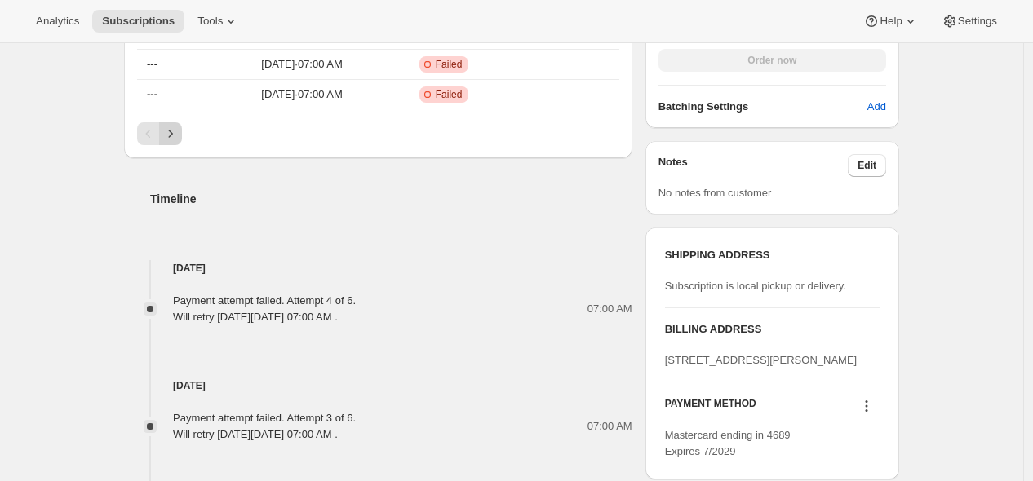
click at [176, 131] on icon "Next" at bounding box center [170, 134] width 16 height 16
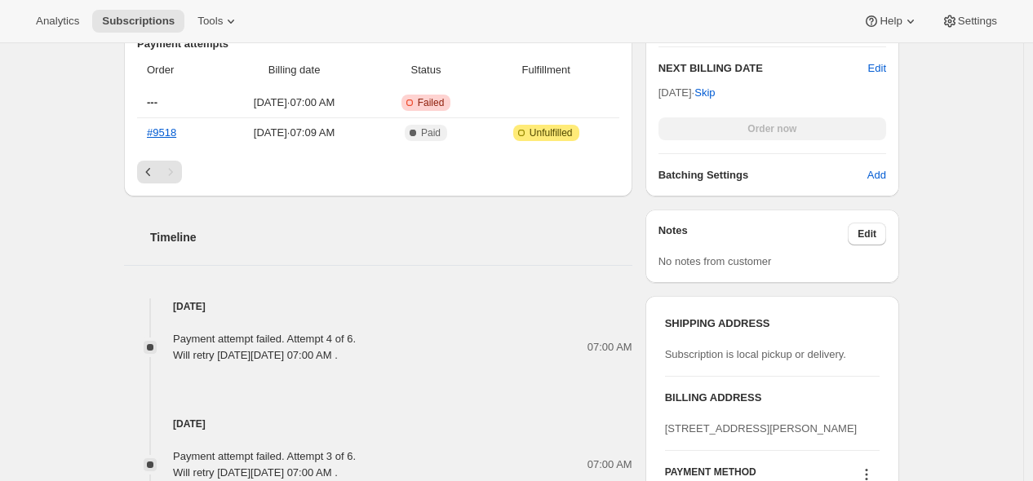
scroll to position [453, 0]
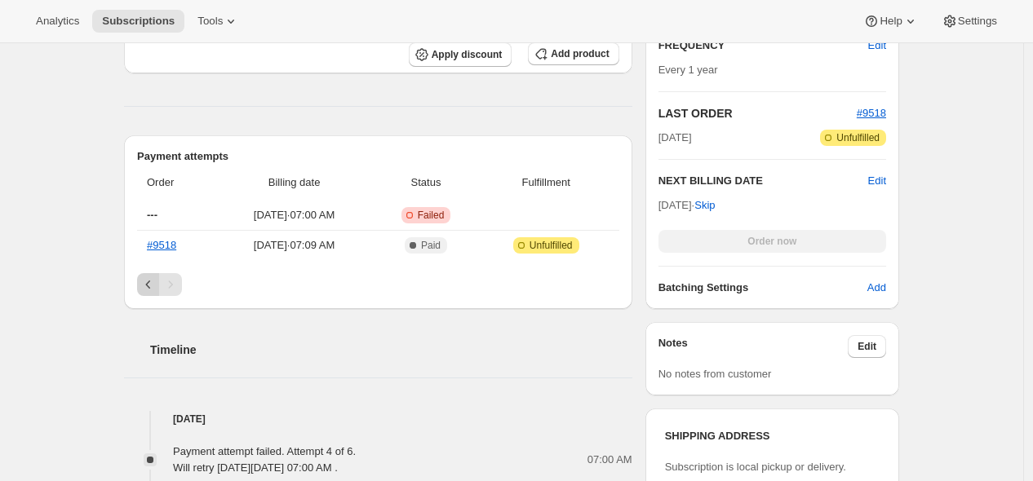
click at [149, 286] on icon "Previous" at bounding box center [148, 285] width 16 height 16
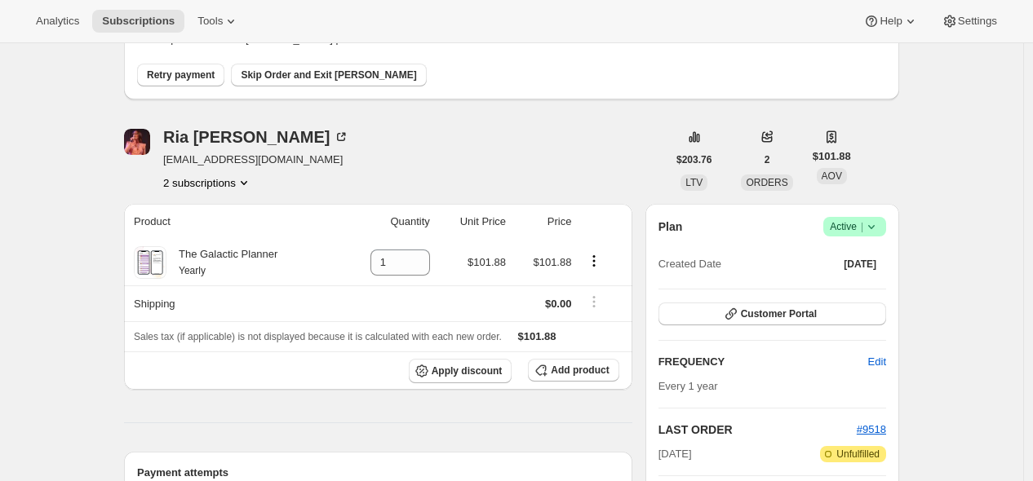
scroll to position [0, 0]
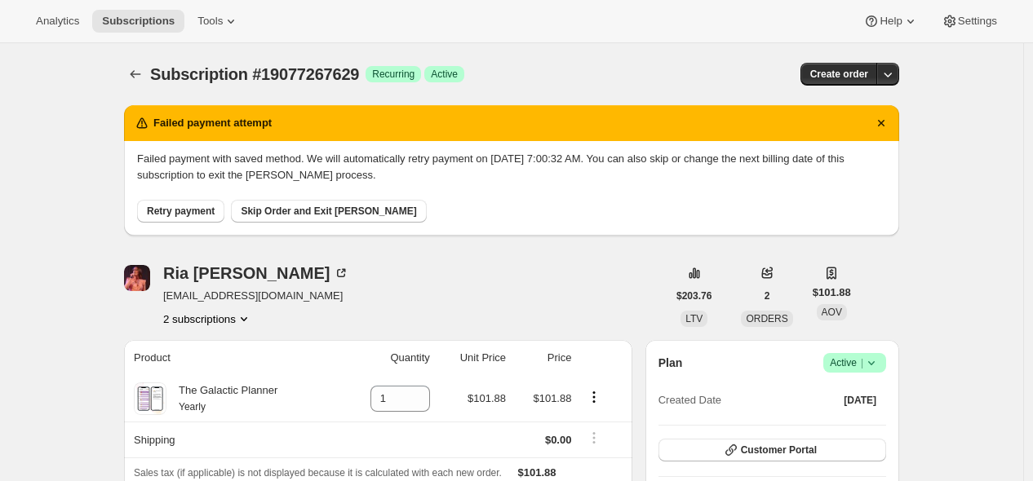
click at [875, 362] on icon at bounding box center [871, 363] width 7 height 4
click at [869, 427] on span "Cancel subscription" at bounding box center [853, 422] width 92 height 12
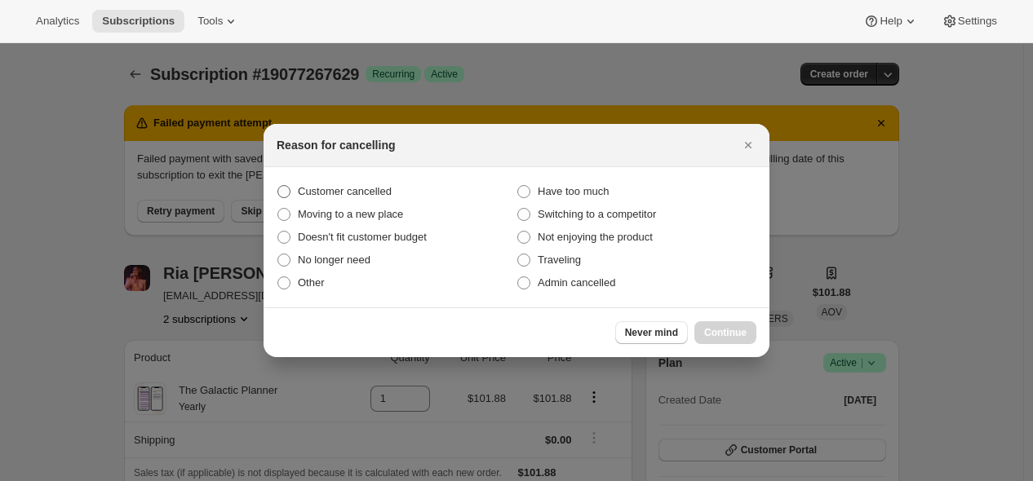
click at [316, 187] on span "Customer cancelled" at bounding box center [345, 191] width 94 height 12
click at [278, 186] on input "Customer cancelled" at bounding box center [277, 185] width 1 height 1
radio input "true"
click at [720, 330] on span "Continue" at bounding box center [725, 332] width 42 height 13
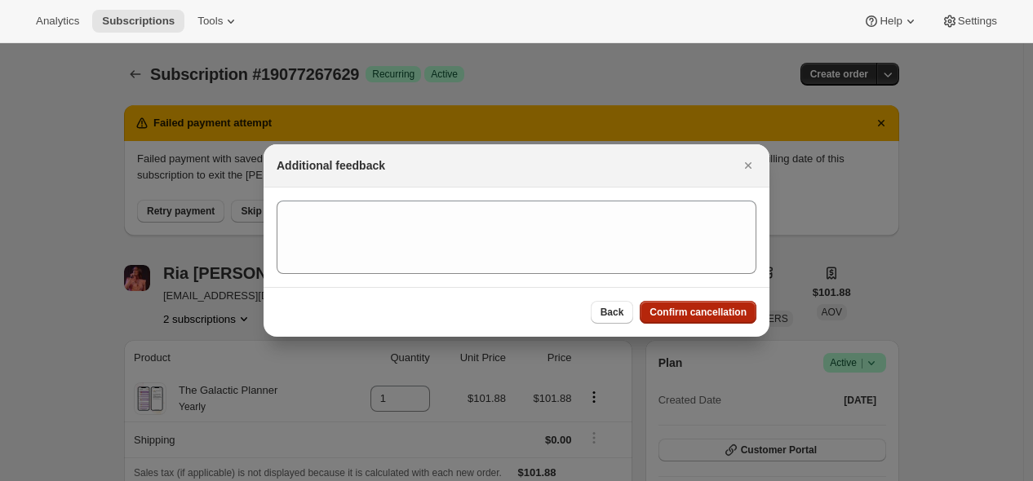
click at [699, 311] on span "Confirm cancellation" at bounding box center [697, 312] width 97 height 13
